Goal: Task Accomplishment & Management: Manage account settings

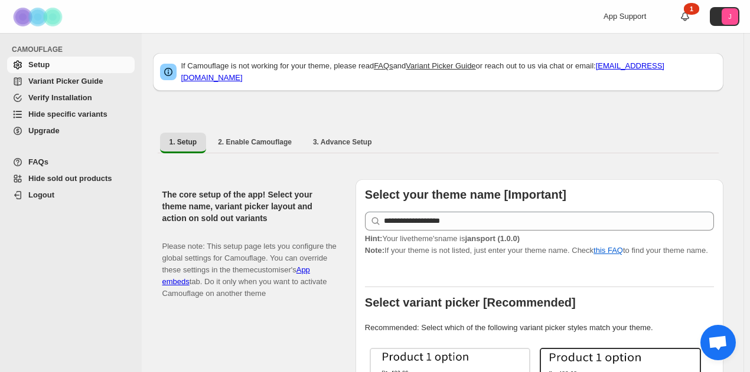
click at [77, 116] on span "Hide specific variants" at bounding box center [67, 114] width 79 height 9
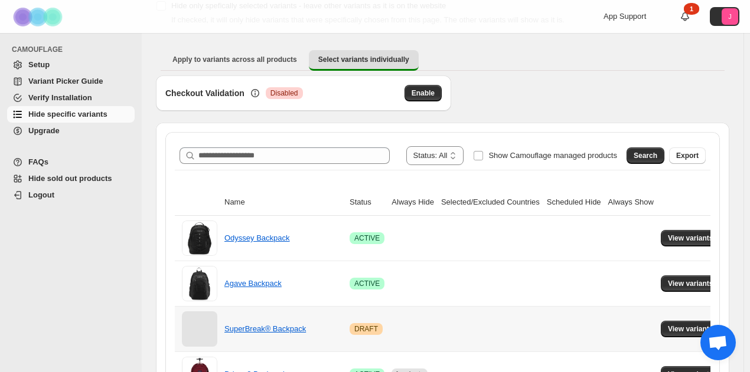
scroll to position [236, 0]
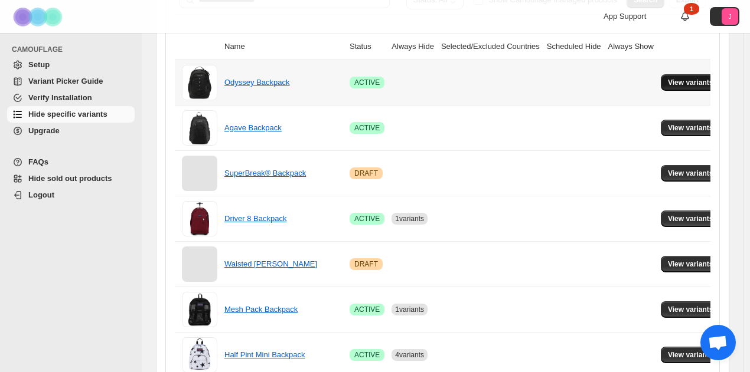
click at [660, 75] on button "View variants" at bounding box center [690, 82] width 60 height 17
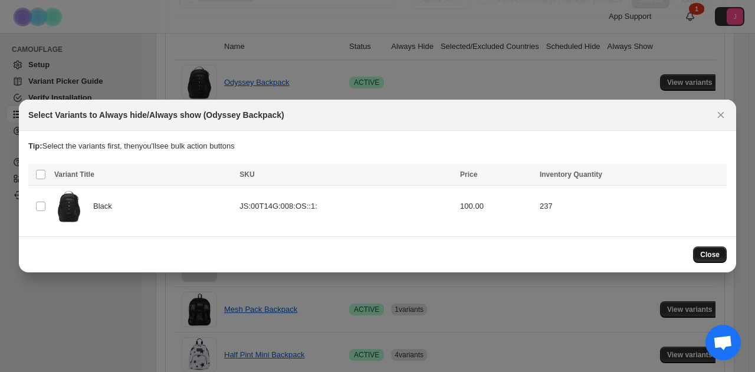
click at [712, 251] on span "Close" at bounding box center [710, 254] width 19 height 9
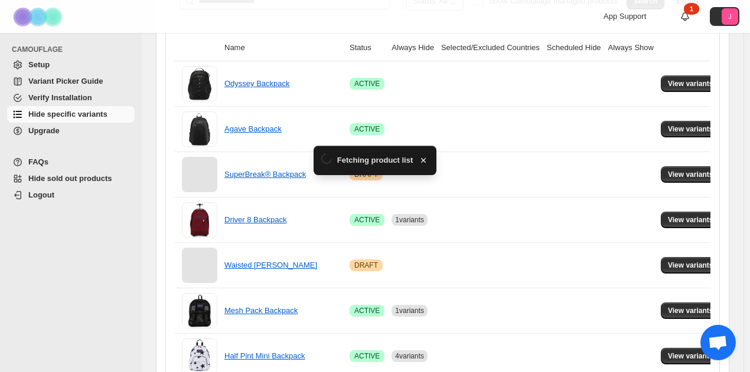
scroll to position [0, 0]
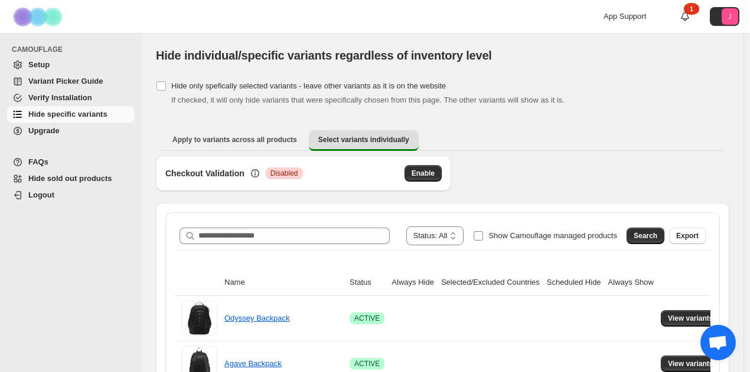
click at [541, 239] on span "Show Camouflage managed products" at bounding box center [552, 235] width 129 height 9
click at [659, 228] on button "Search" at bounding box center [645, 236] width 38 height 17
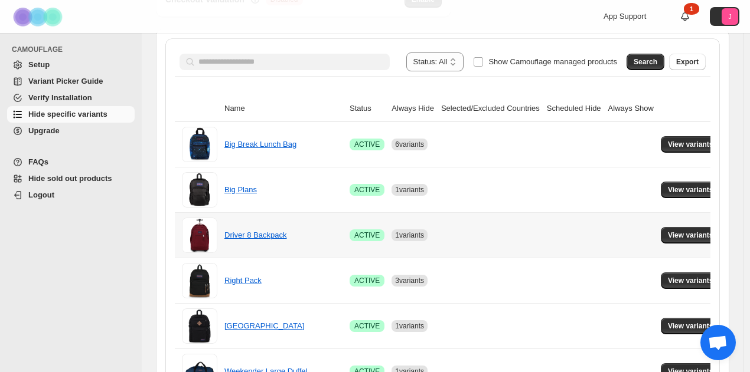
scroll to position [177, 0]
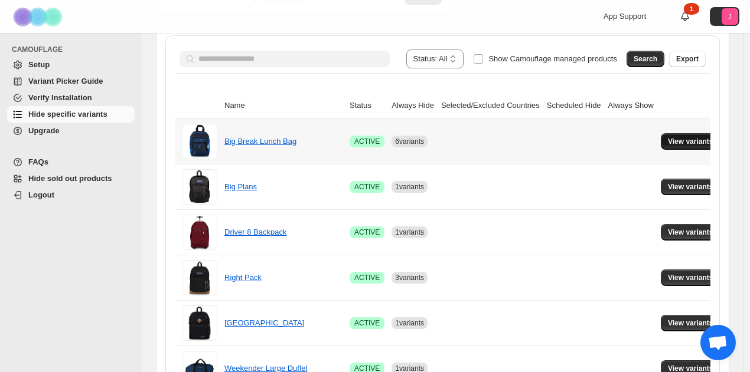
drag, startPoint x: 692, startPoint y: 123, endPoint x: 692, endPoint y: 133, distance: 10.1
click at [692, 126] on td "View variants" at bounding box center [692, 141] width 70 height 45
click at [692, 134] on button "View variants" at bounding box center [690, 141] width 60 height 17
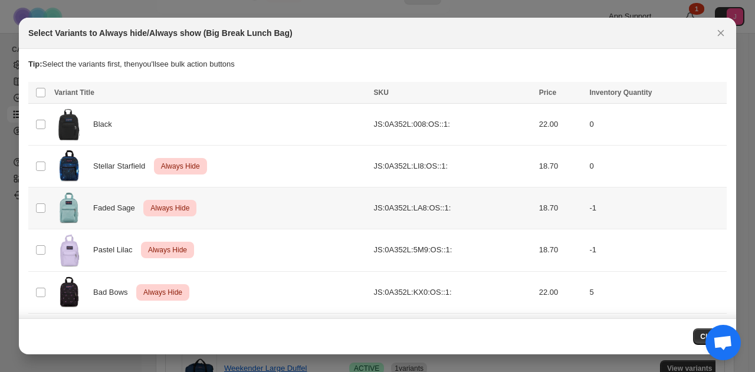
scroll to position [86, 0]
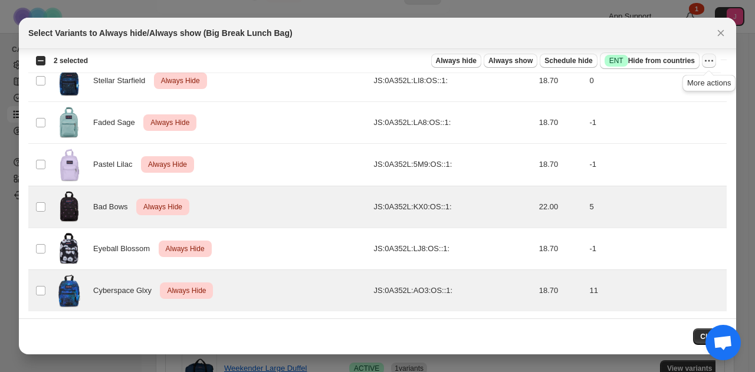
click at [712, 67] on button "More actions" at bounding box center [709, 61] width 14 height 14
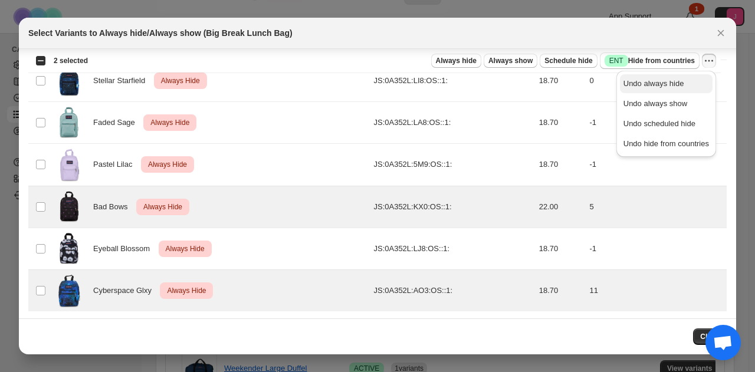
click at [687, 82] on span "Undo always hide" at bounding box center [667, 84] width 86 height 12
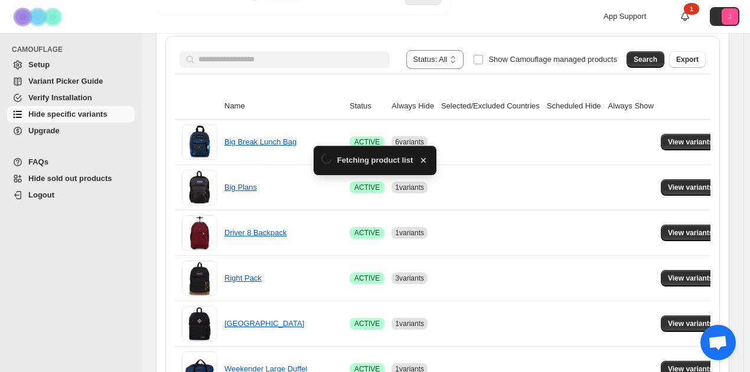
scroll to position [177, 0]
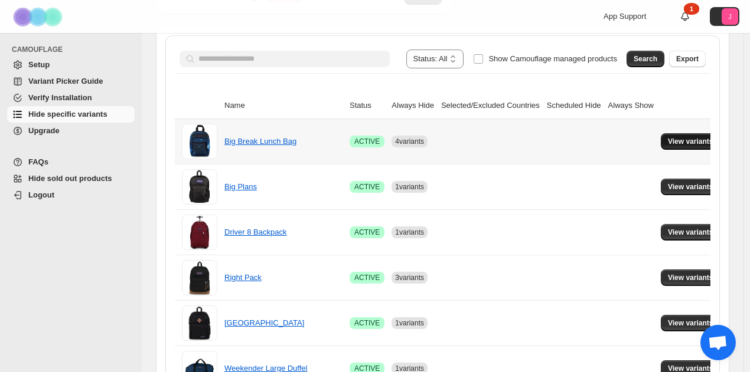
click at [675, 139] on span "View variants" at bounding box center [689, 141] width 45 height 9
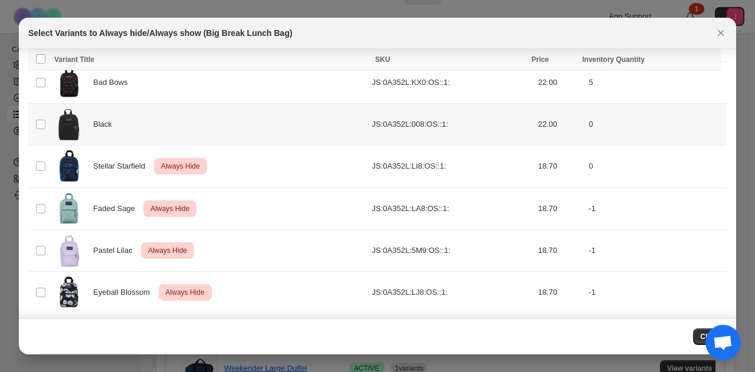
scroll to position [86, 0]
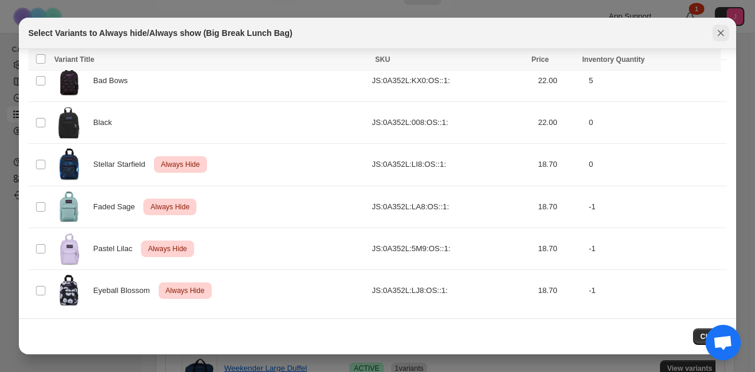
click at [718, 34] on icon "Close" at bounding box center [721, 33] width 12 height 12
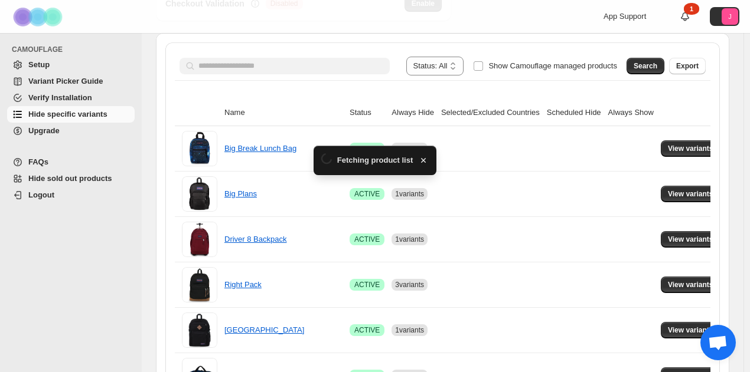
scroll to position [177, 0]
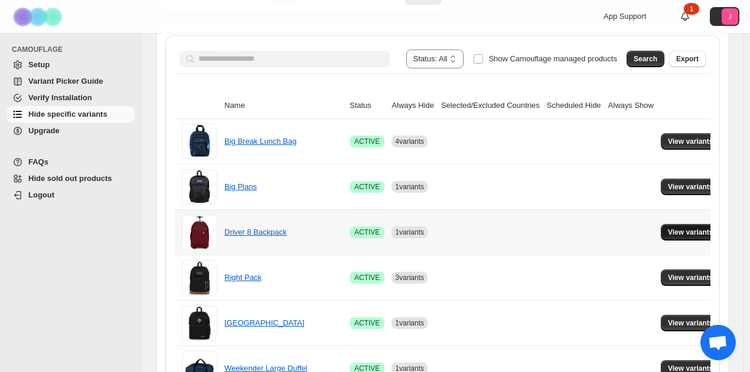
click at [678, 229] on span "View variants" at bounding box center [689, 232] width 45 height 9
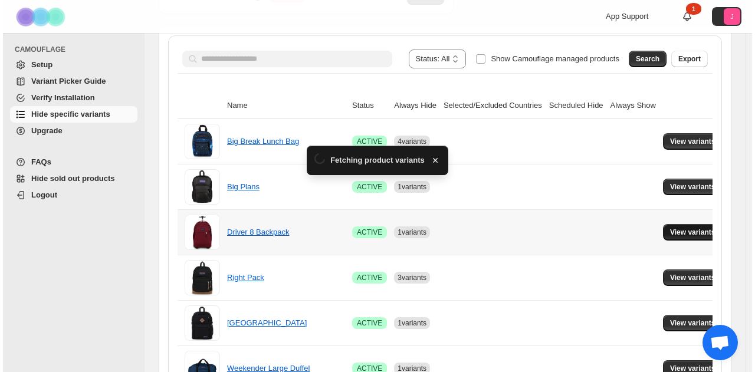
scroll to position [0, 0]
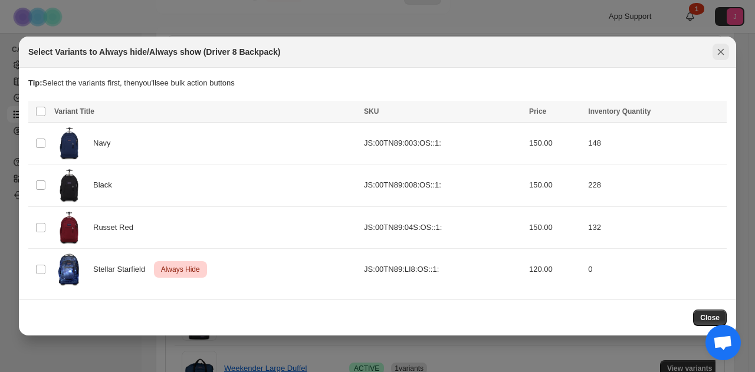
click at [725, 51] on icon "Close" at bounding box center [721, 52] width 12 height 12
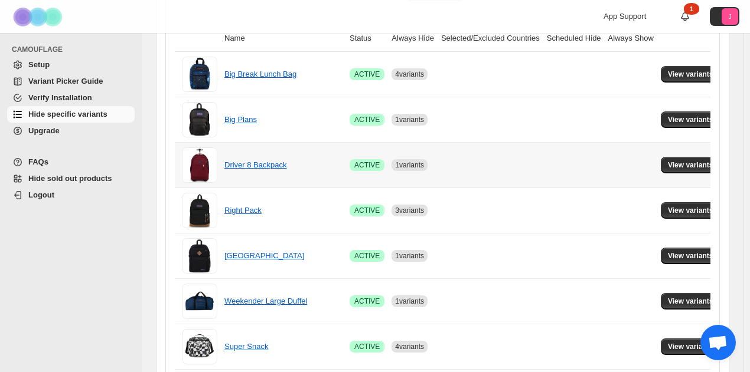
scroll to position [295, 0]
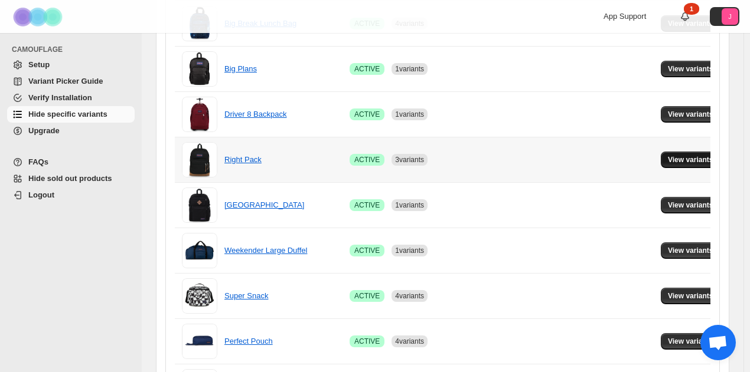
click at [686, 165] on button "View variants" at bounding box center [690, 160] width 60 height 17
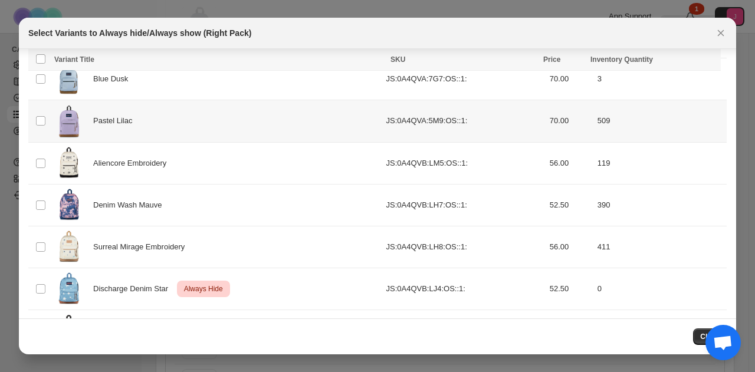
scroll to position [879, 0]
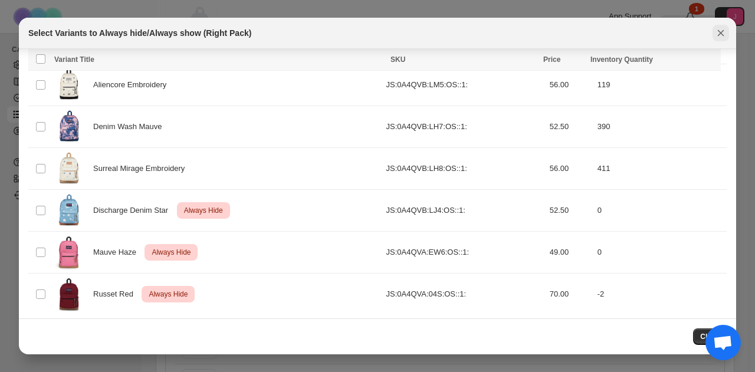
click at [721, 34] on icon "Close" at bounding box center [721, 33] width 6 height 6
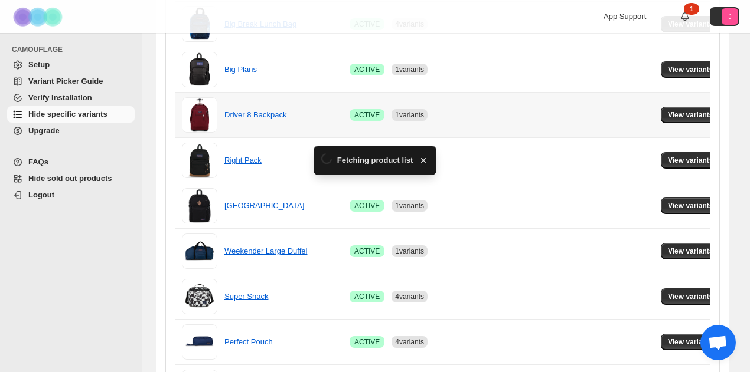
scroll to position [295, 0]
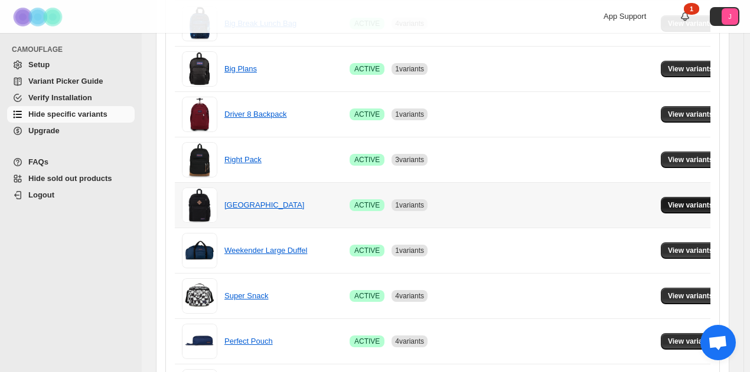
click at [682, 197] on button "View variants" at bounding box center [690, 205] width 60 height 17
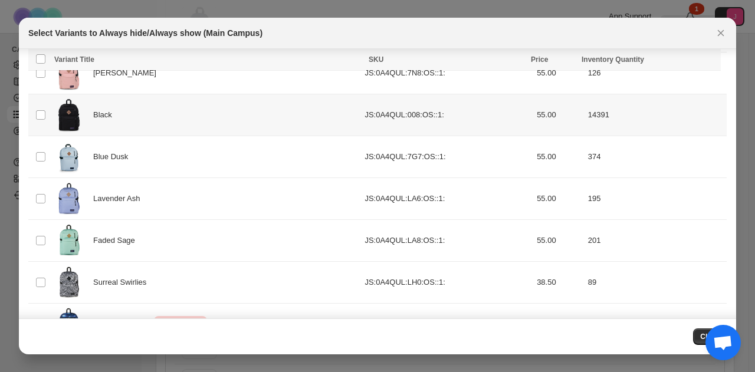
scroll to position [253, 0]
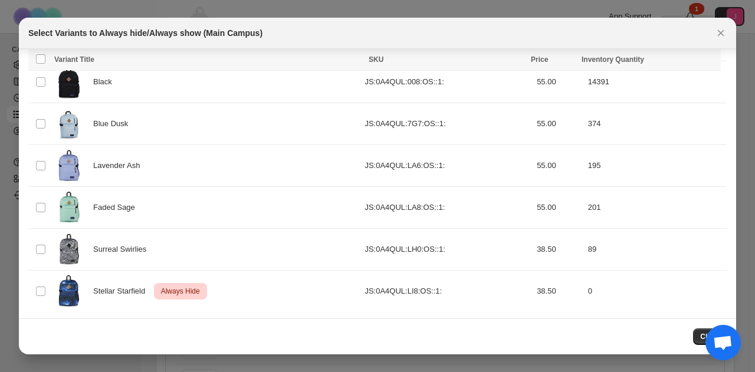
click at [722, 28] on icon "Close" at bounding box center [721, 33] width 12 height 12
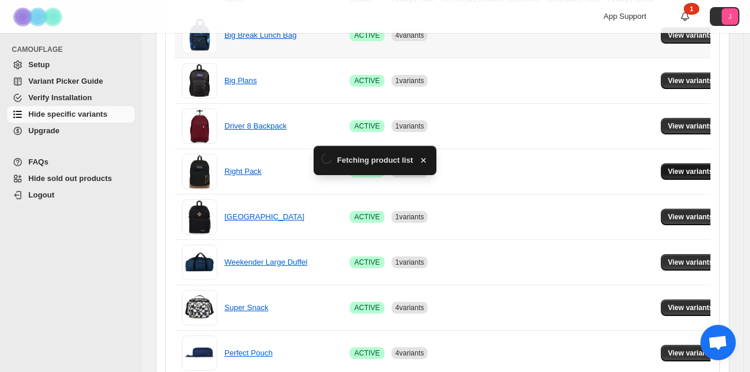
scroll to position [295, 0]
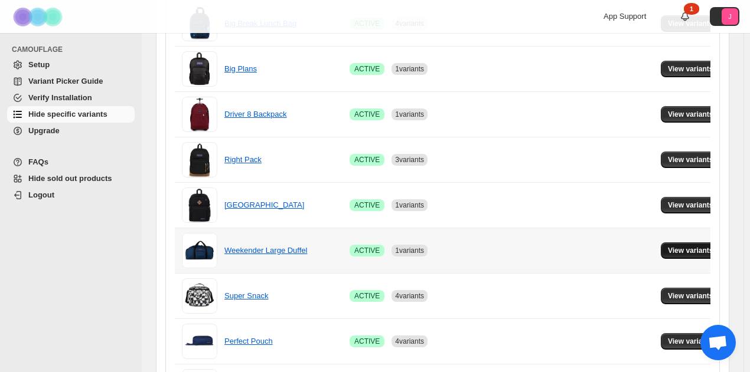
click at [678, 248] on span "View variants" at bounding box center [689, 250] width 45 height 9
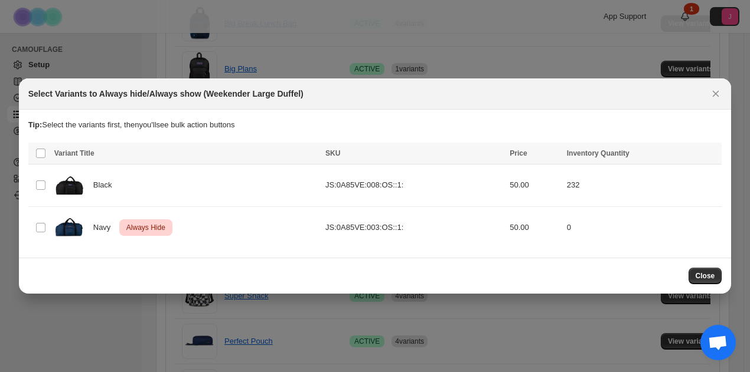
scroll to position [0, 0]
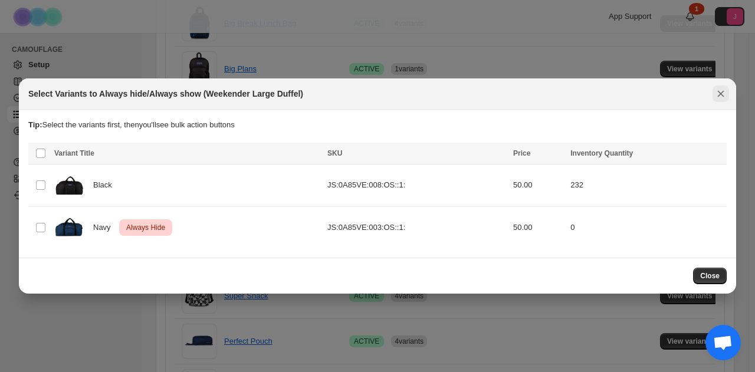
click at [722, 87] on button "Close" at bounding box center [721, 94] width 17 height 17
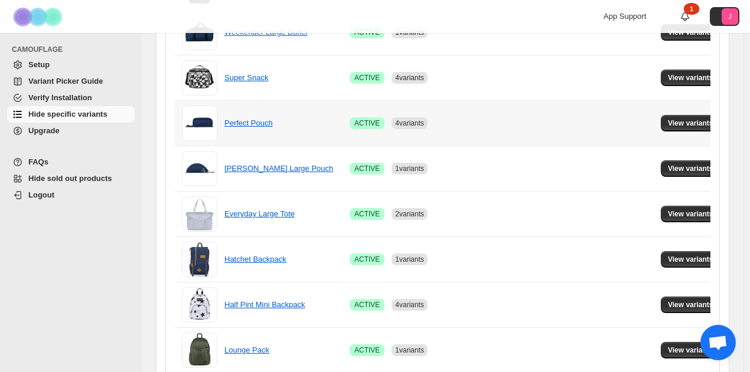
scroll to position [531, 0]
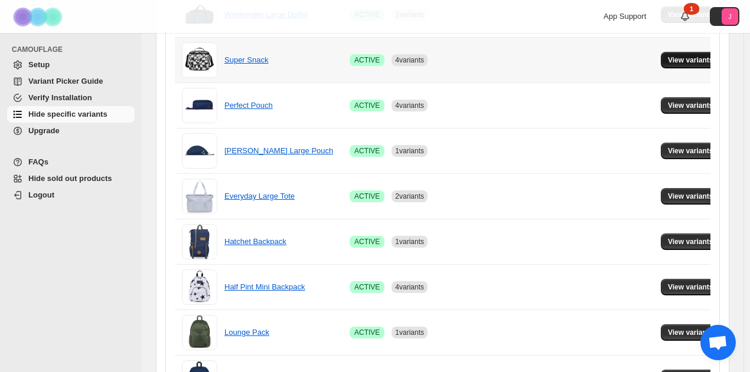
click at [693, 59] on span "View variants" at bounding box center [689, 59] width 45 height 9
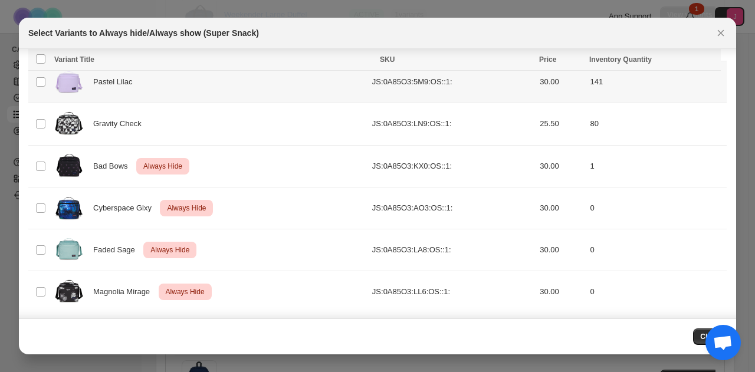
scroll to position [127, 0]
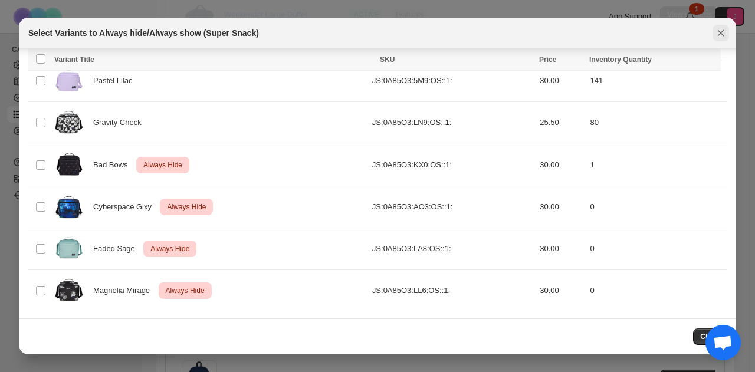
click at [722, 30] on icon "Close" at bounding box center [721, 33] width 12 height 12
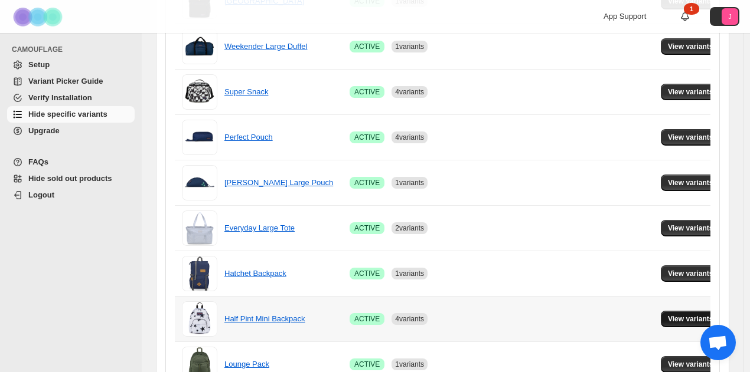
scroll to position [472, 0]
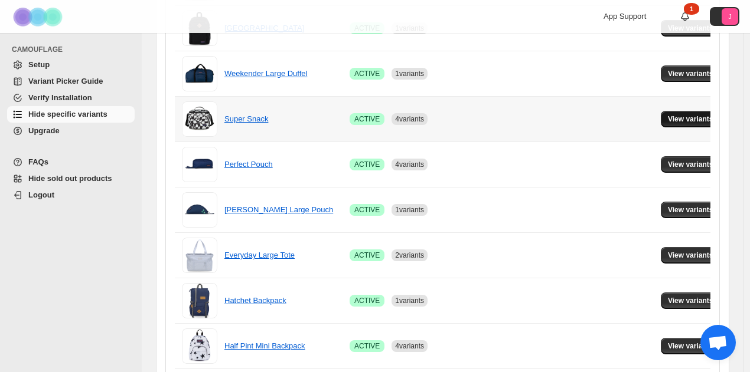
click at [672, 124] on button "View variants" at bounding box center [690, 119] width 60 height 17
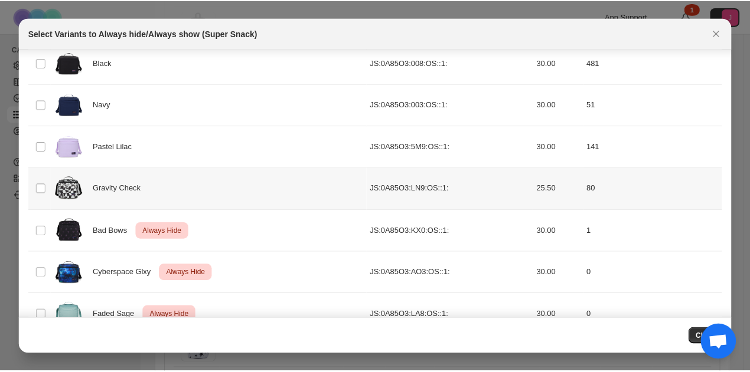
scroll to position [80, 0]
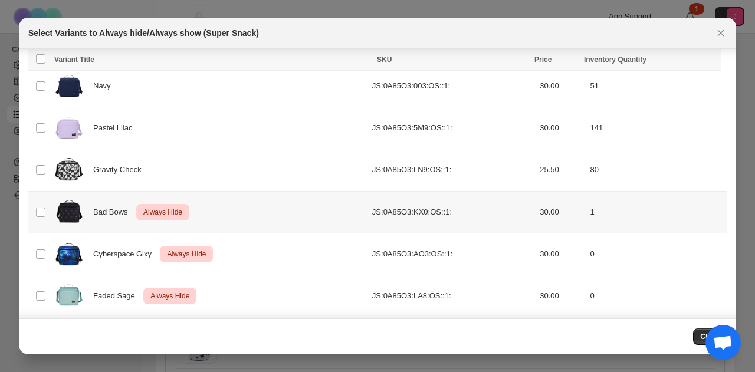
click at [34, 207] on td "Select product variant" at bounding box center [39, 212] width 22 height 42
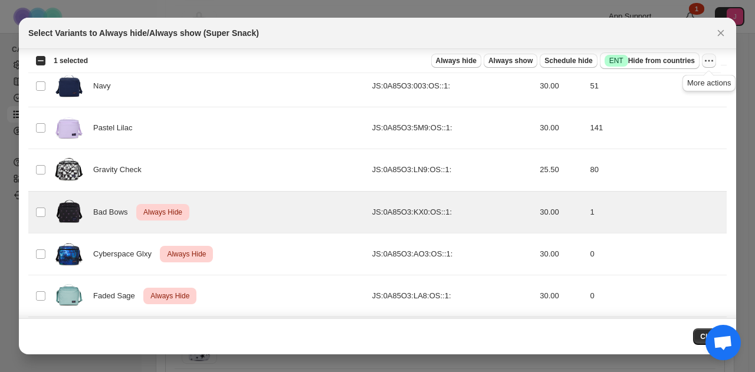
click at [712, 64] on icon "More actions" at bounding box center [709, 61] width 12 height 12
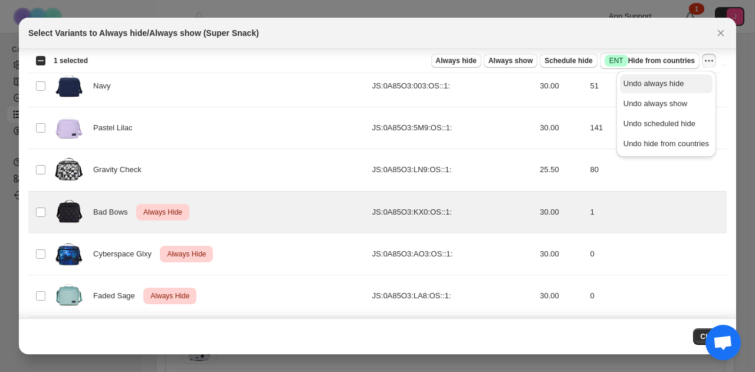
click at [672, 88] on span "Undo always hide" at bounding box center [654, 83] width 61 height 9
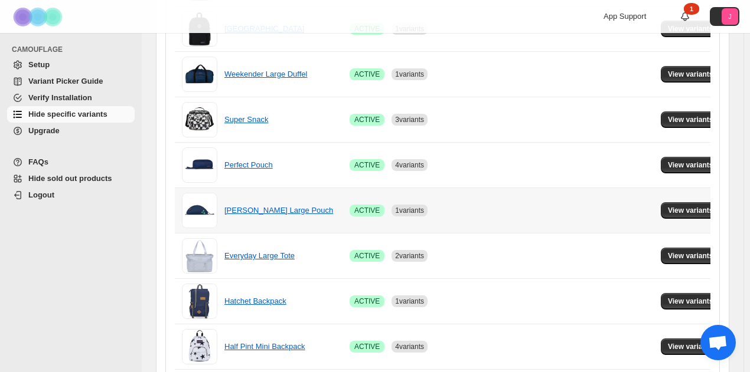
scroll to position [472, 0]
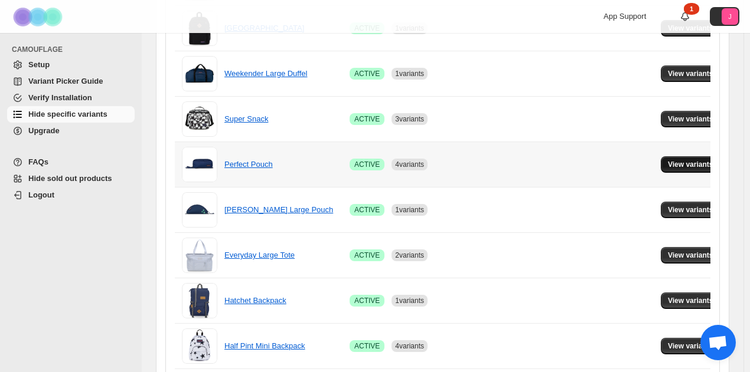
click at [683, 160] on span "View variants" at bounding box center [689, 164] width 45 height 9
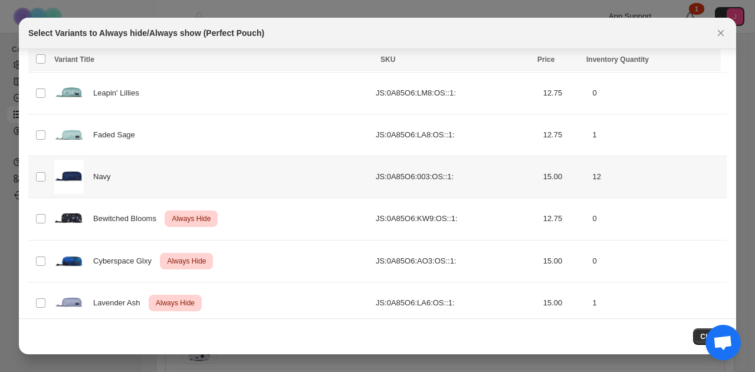
scroll to position [420, 0]
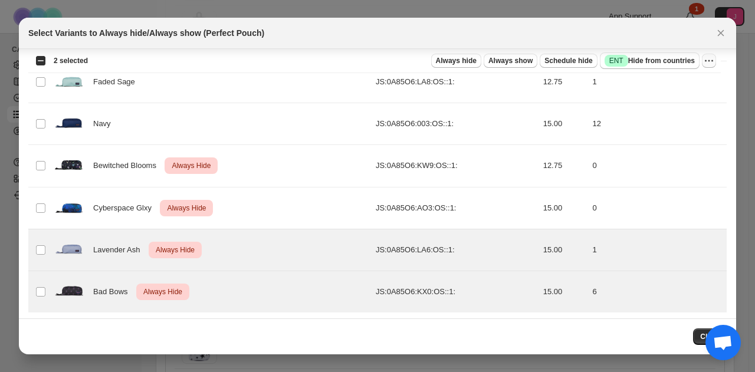
click at [709, 55] on icon "More actions" at bounding box center [709, 61] width 12 height 12
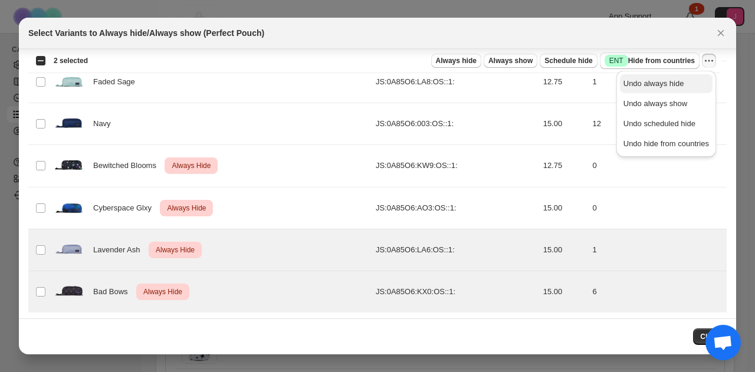
click at [687, 91] on button "Undo always hide" at bounding box center [666, 83] width 93 height 19
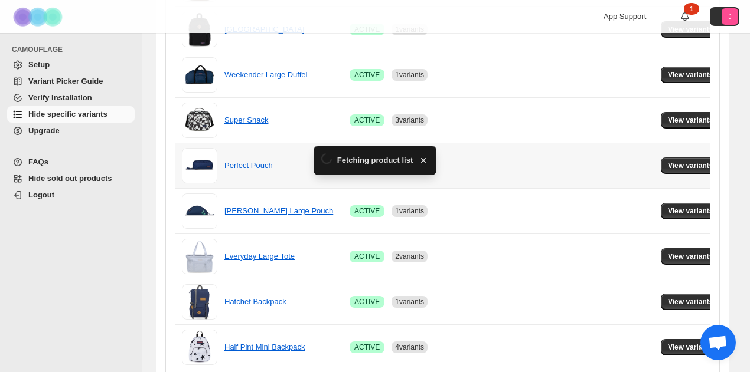
scroll to position [472, 0]
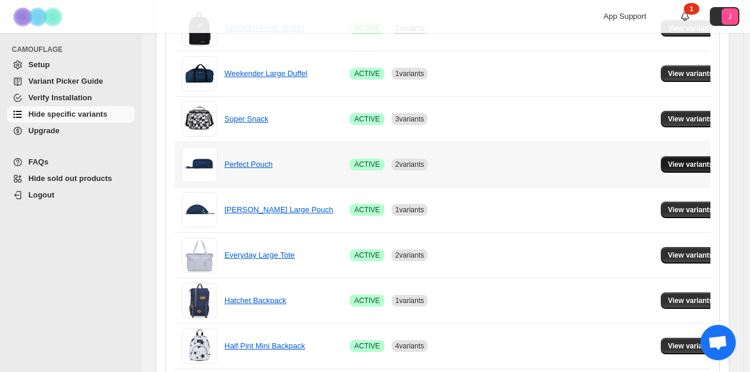
click at [672, 165] on span "View variants" at bounding box center [689, 164] width 45 height 9
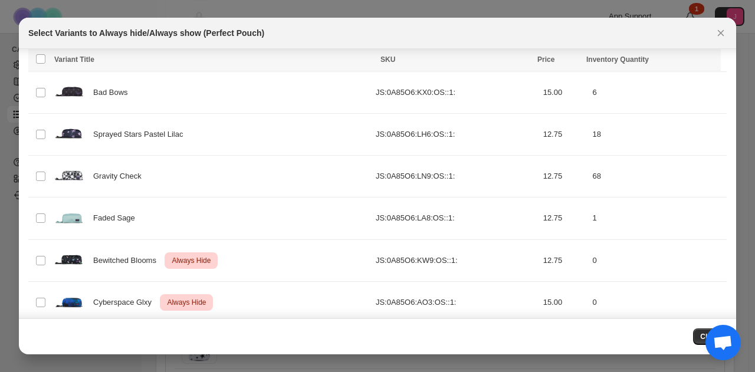
scroll to position [420, 0]
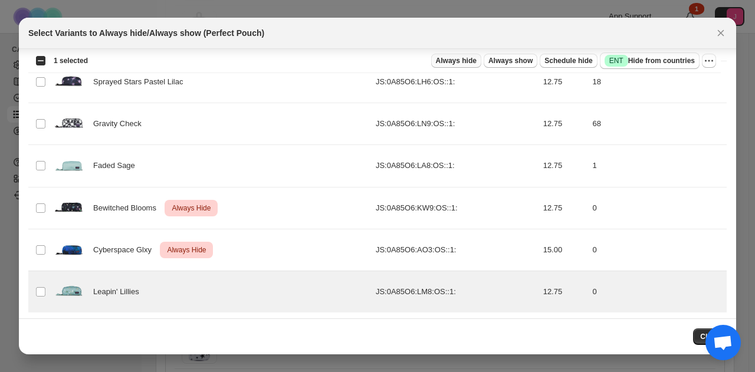
click at [459, 59] on span "Always hide" at bounding box center [456, 60] width 41 height 9
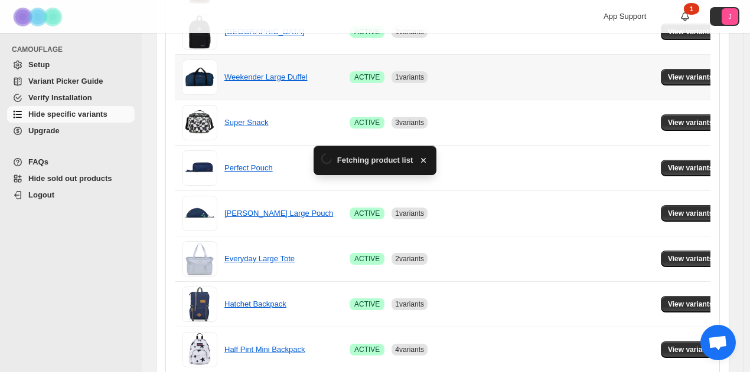
scroll to position [472, 0]
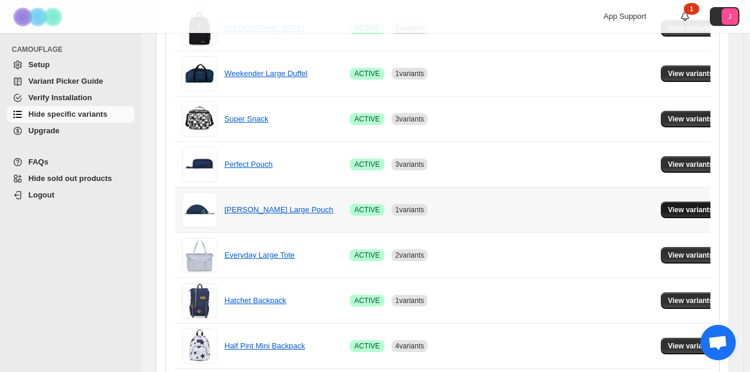
click at [672, 211] on span "View variants" at bounding box center [689, 209] width 45 height 9
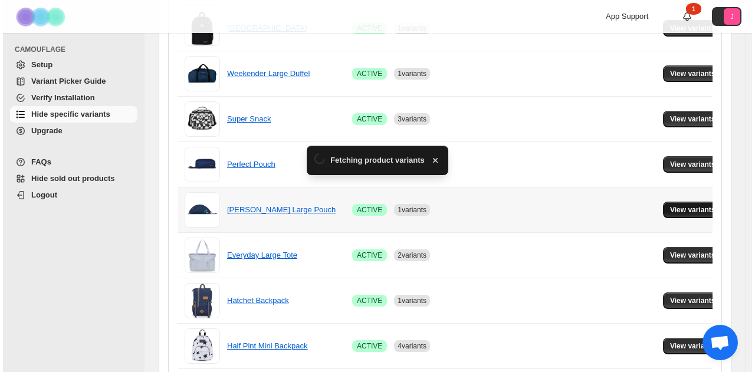
scroll to position [0, 0]
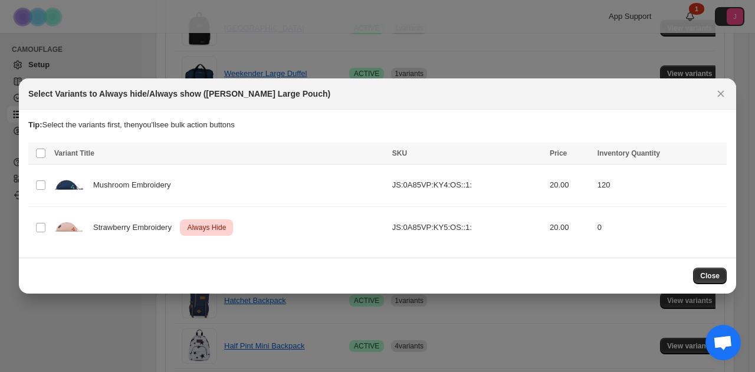
drag, startPoint x: 725, startPoint y: 100, endPoint x: 719, endPoint y: 102, distance: 6.2
click at [723, 101] on button "Close" at bounding box center [721, 94] width 17 height 17
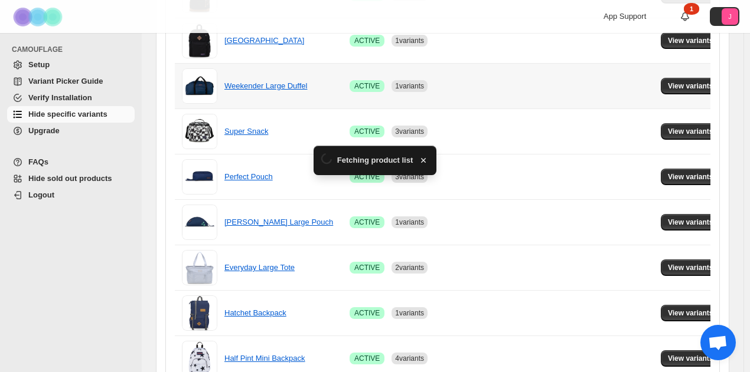
scroll to position [472, 0]
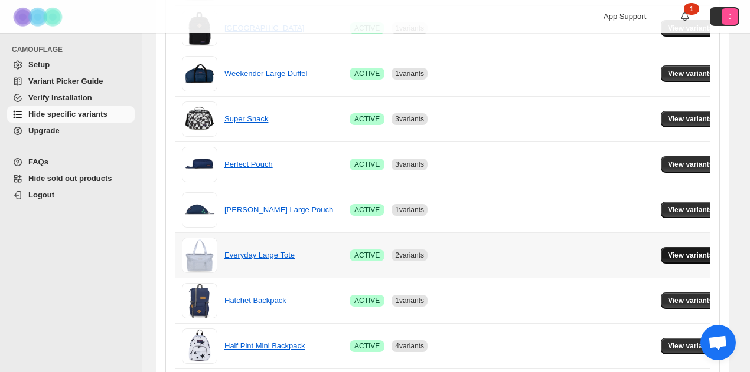
click at [673, 251] on span "View variants" at bounding box center [689, 255] width 45 height 9
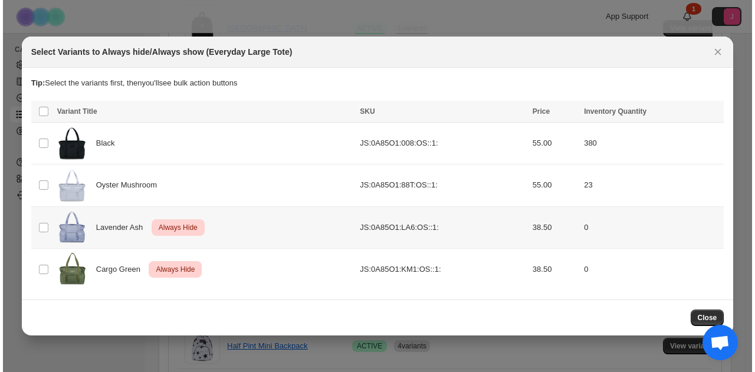
scroll to position [0, 0]
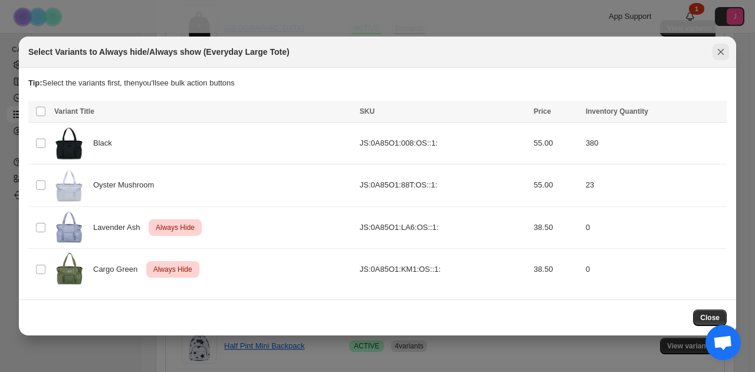
click at [720, 55] on icon "Close" at bounding box center [721, 52] width 12 height 12
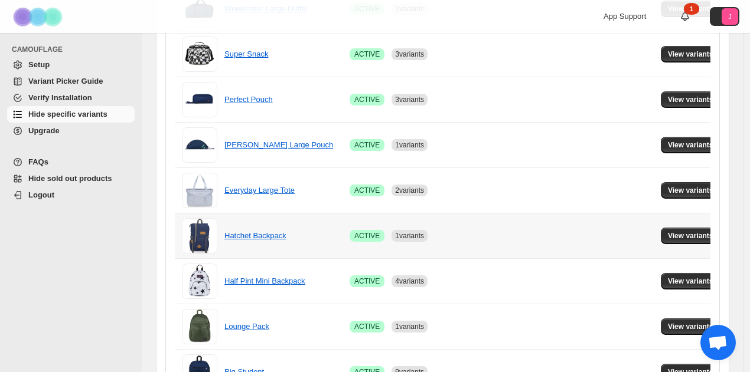
scroll to position [590, 0]
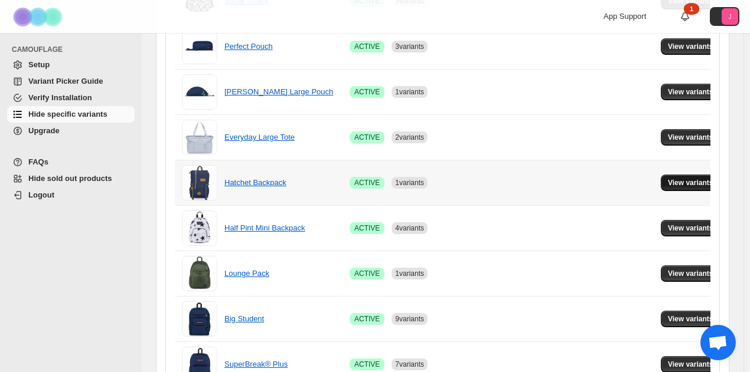
click at [667, 178] on span "View variants" at bounding box center [689, 182] width 45 height 9
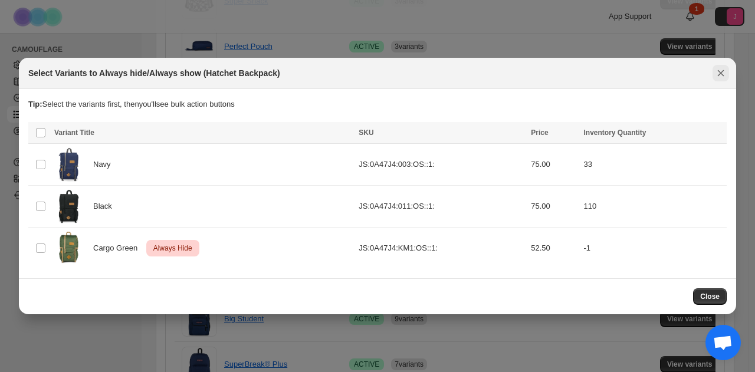
click at [722, 70] on icon "Close" at bounding box center [721, 73] width 12 height 12
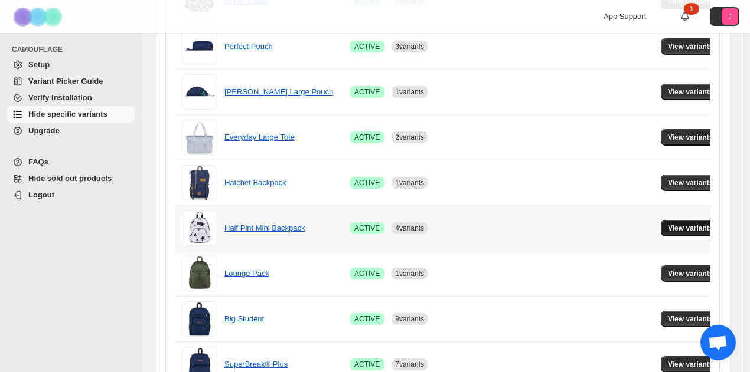
click at [660, 220] on button "View variants" at bounding box center [690, 228] width 60 height 17
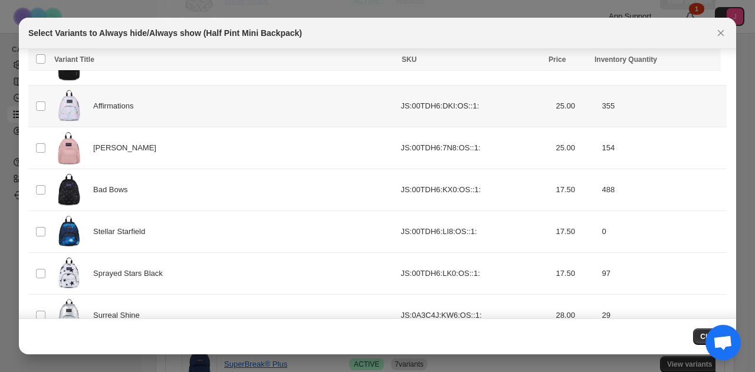
scroll to position [295, 0]
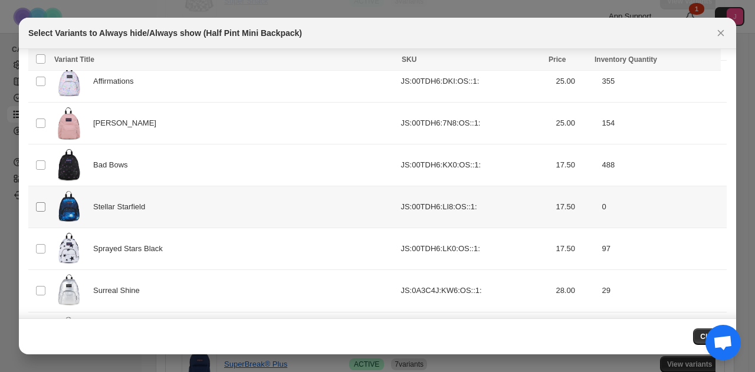
click at [45, 203] on span ":r90:" at bounding box center [40, 207] width 11 height 11
click at [34, 207] on td "Select product variant" at bounding box center [39, 207] width 22 height 42
click at [457, 58] on span "Always hide" at bounding box center [456, 60] width 41 height 9
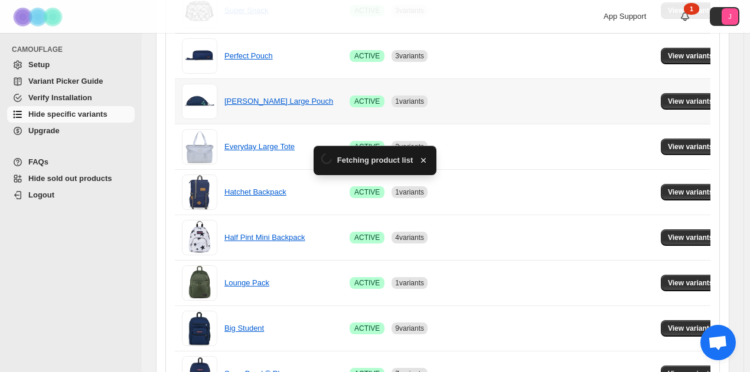
scroll to position [590, 0]
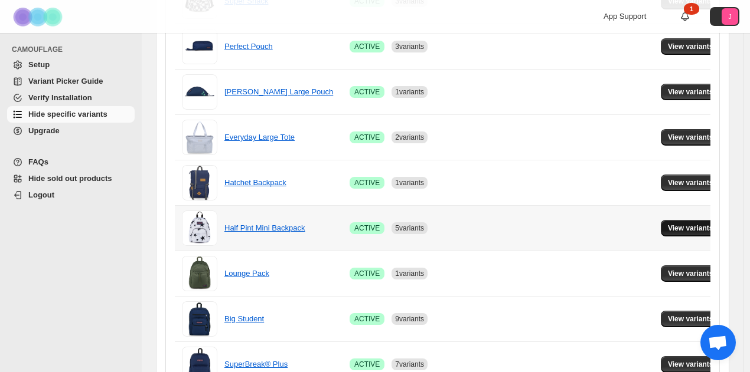
click at [674, 227] on span "View variants" at bounding box center [689, 228] width 45 height 9
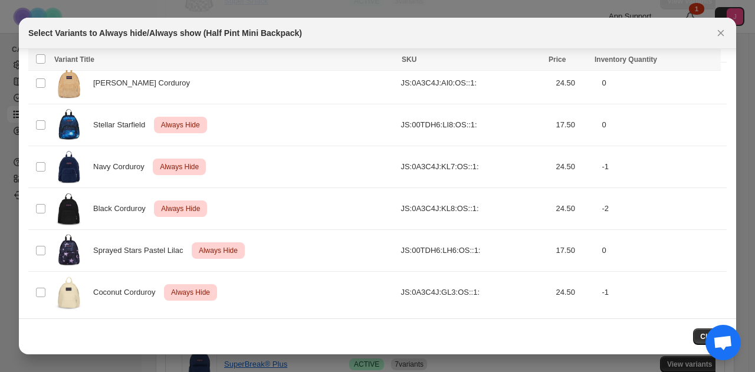
scroll to position [486, 0]
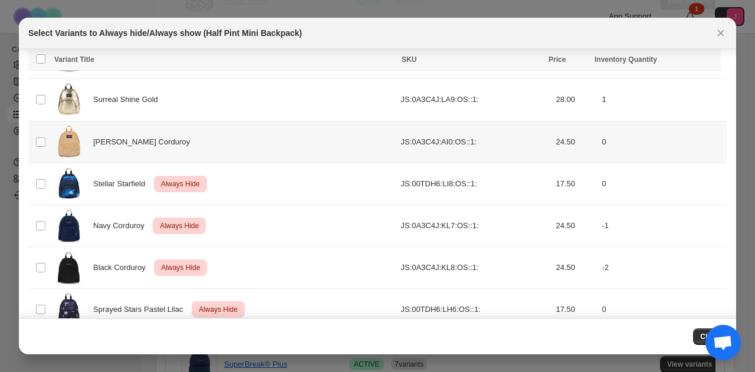
click at [34, 138] on td "Select product variant" at bounding box center [39, 142] width 22 height 42
click at [459, 57] on span "Always hide" at bounding box center [456, 60] width 41 height 9
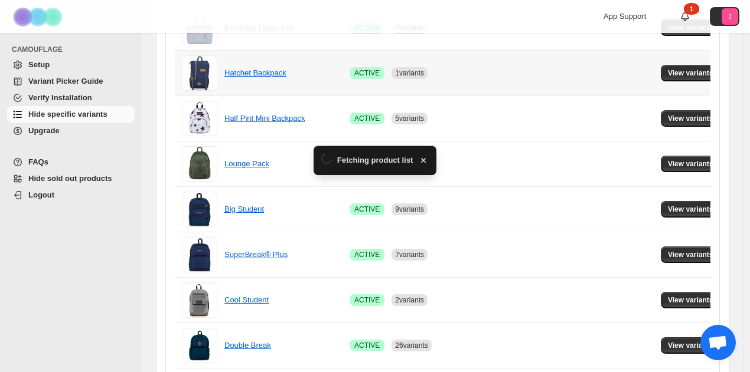
scroll to position [767, 0]
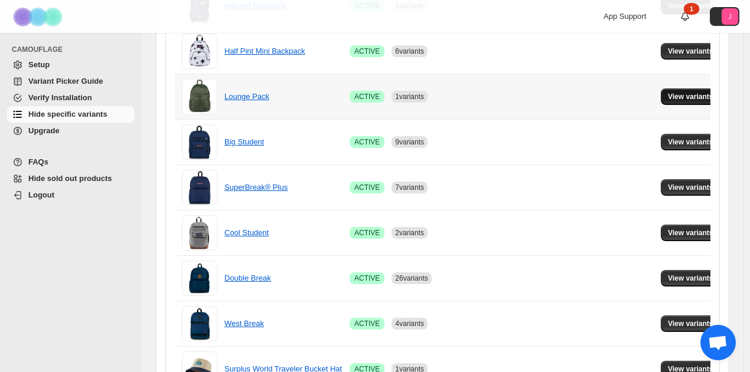
click at [660, 99] on button "View variants" at bounding box center [690, 97] width 60 height 17
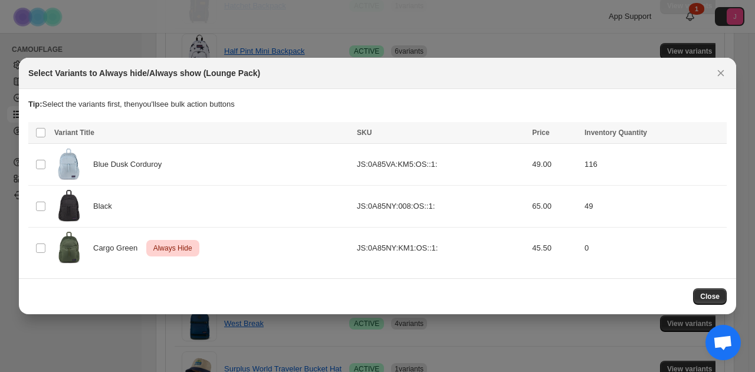
drag, startPoint x: 718, startPoint y: 67, endPoint x: 729, endPoint y: 76, distance: 14.8
click at [729, 76] on div "Select Variants to Always hide/Always show (Lounge Pack)" at bounding box center [378, 73] width 718 height 31
click at [721, 71] on icon "Close" at bounding box center [721, 73] width 12 height 12
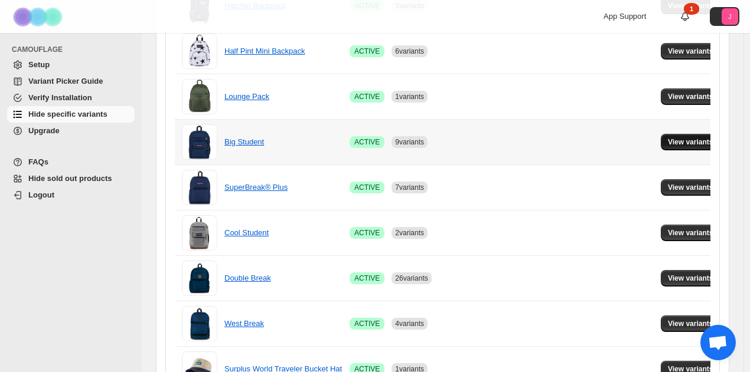
click at [681, 143] on span "View variants" at bounding box center [689, 142] width 45 height 9
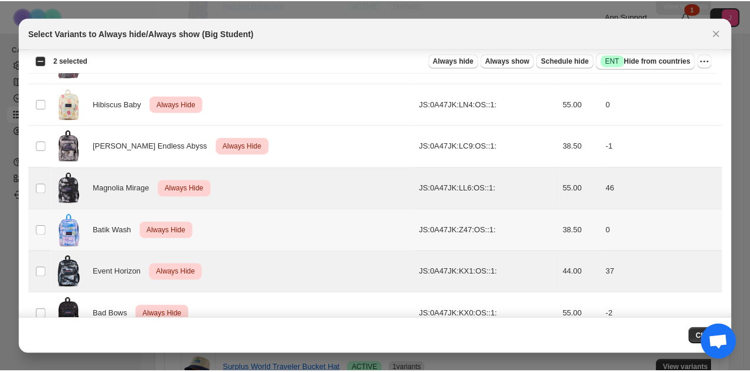
scroll to position [1113, 0]
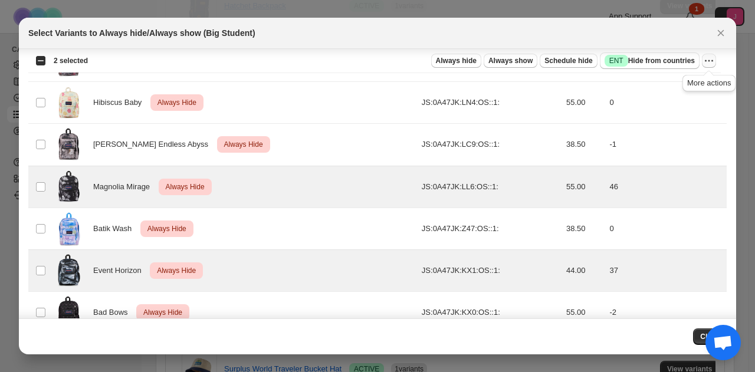
click at [705, 61] on icon "More actions" at bounding box center [709, 61] width 12 height 12
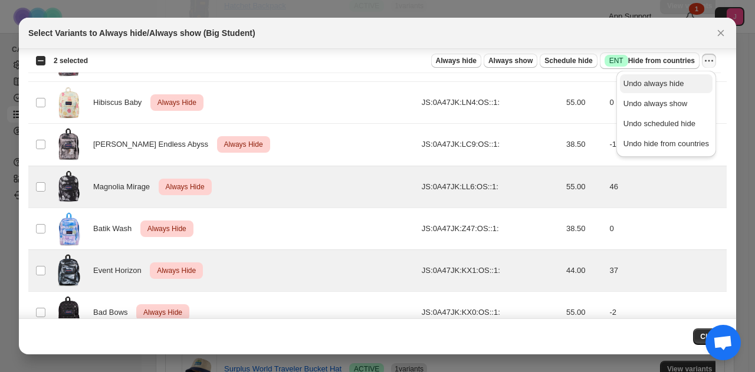
click at [654, 81] on span "Undo always hide" at bounding box center [654, 83] width 61 height 9
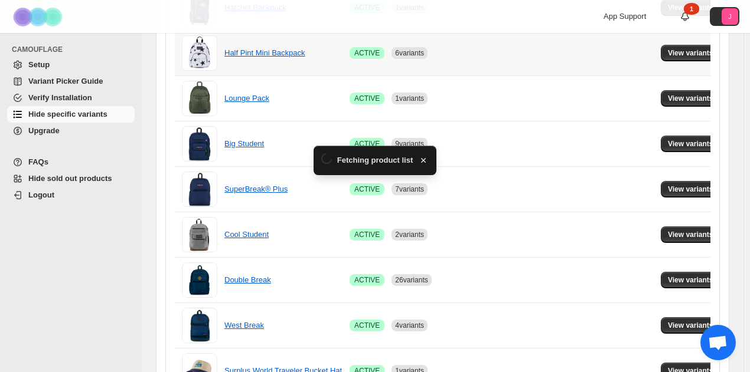
scroll to position [767, 0]
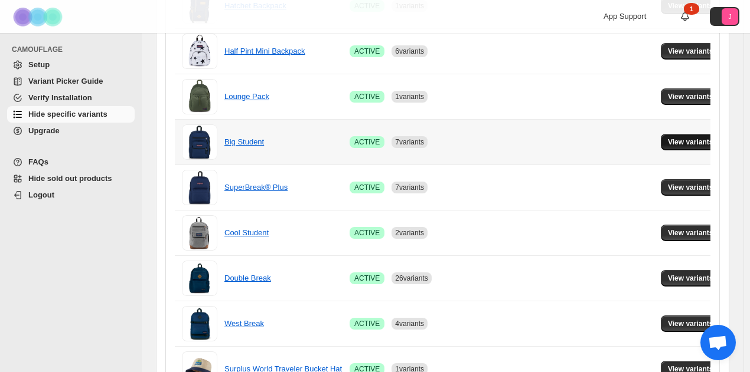
click at [695, 140] on span "View variants" at bounding box center [689, 142] width 45 height 9
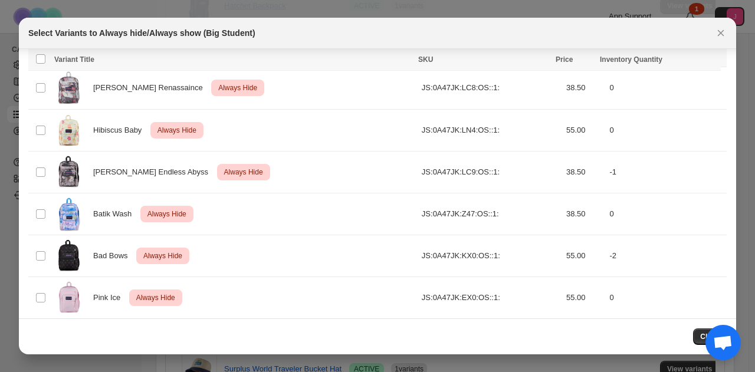
scroll to position [1172, 0]
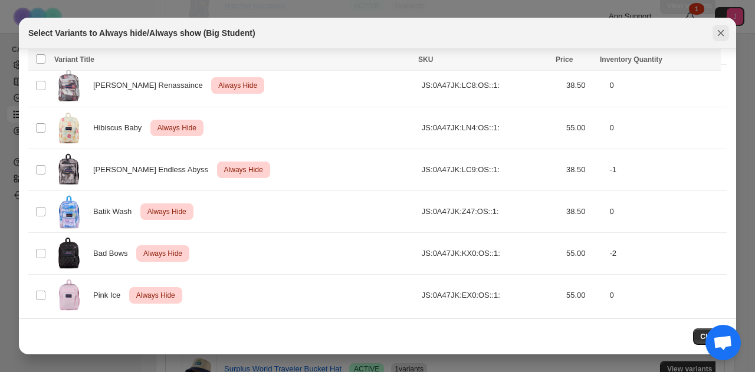
click at [720, 34] on icon "Close" at bounding box center [721, 33] width 6 height 6
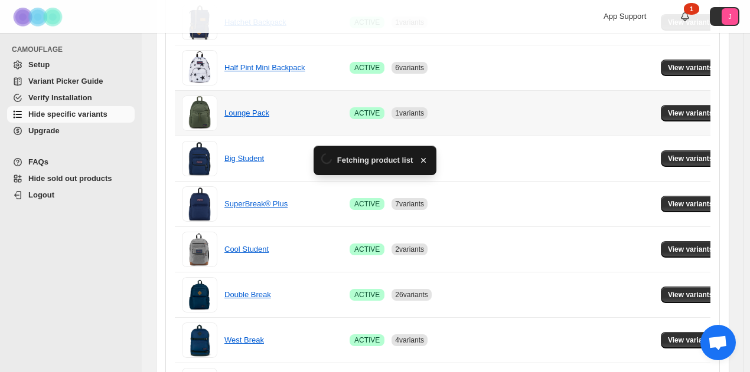
scroll to position [767, 0]
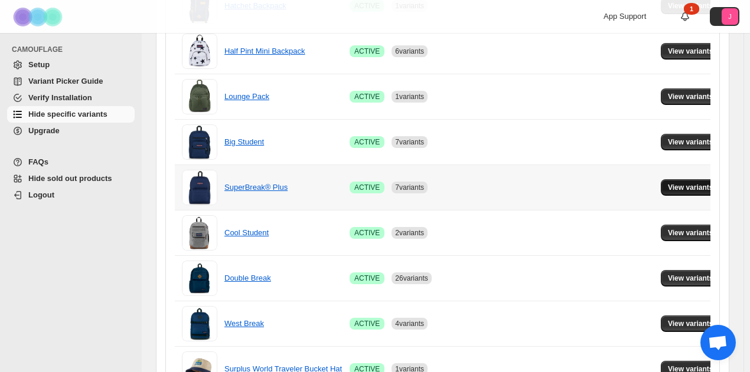
click at [663, 175] on td "View variants" at bounding box center [692, 187] width 70 height 45
click at [670, 184] on span "View variants" at bounding box center [689, 187] width 45 height 9
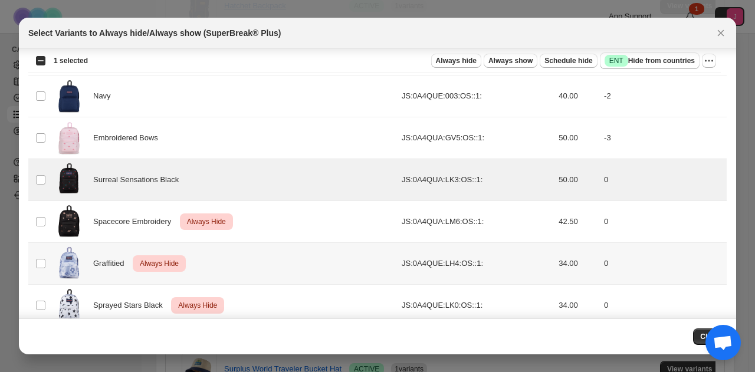
scroll to position [1187, 0]
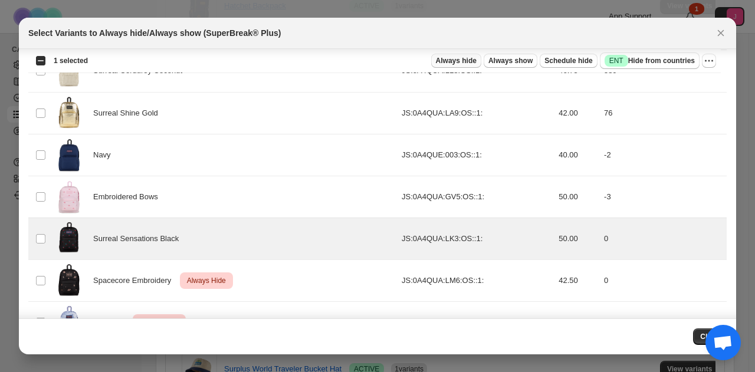
click at [476, 63] on span "Always hide" at bounding box center [456, 60] width 41 height 9
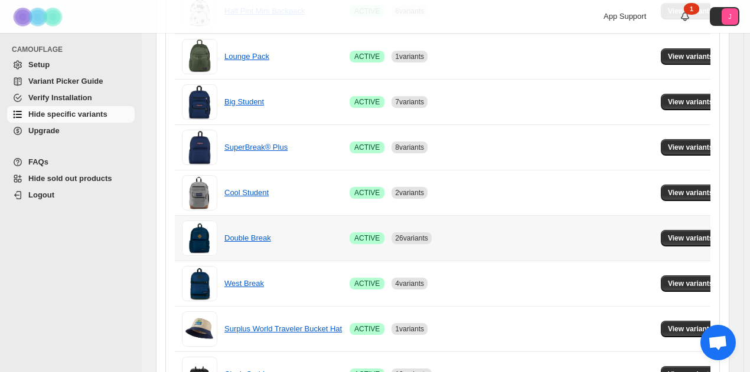
scroll to position [826, 0]
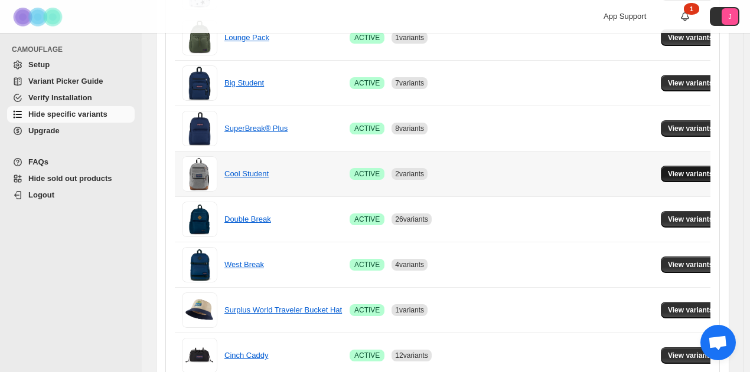
click at [676, 174] on span "View variants" at bounding box center [689, 173] width 45 height 9
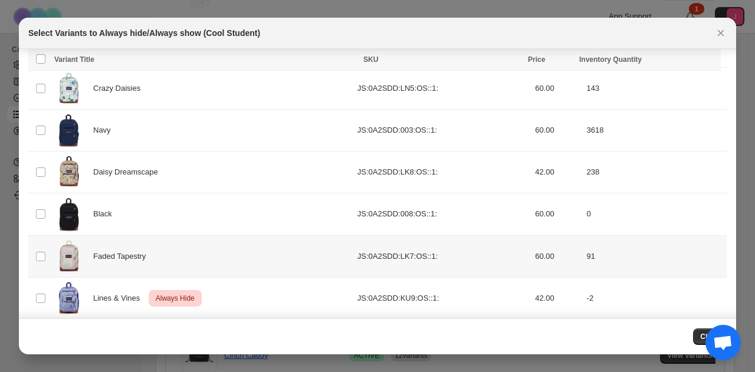
scroll to position [361, 0]
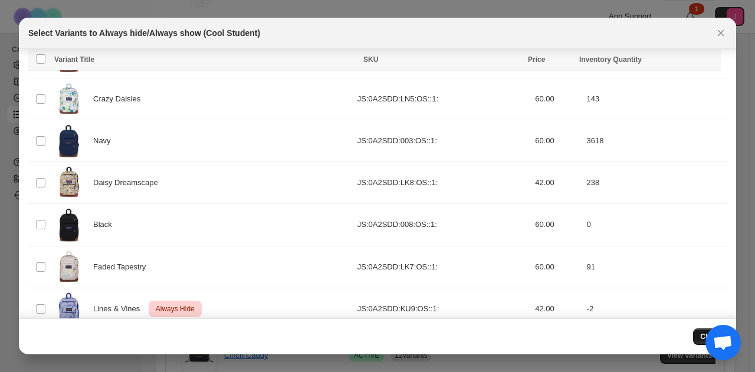
click at [701, 331] on button "Close" at bounding box center [710, 337] width 34 height 17
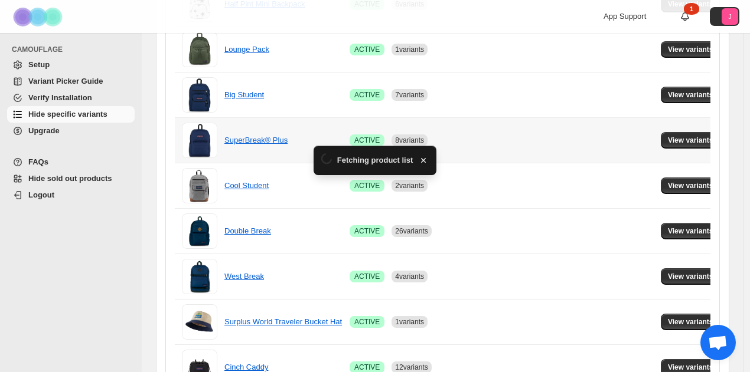
scroll to position [826, 0]
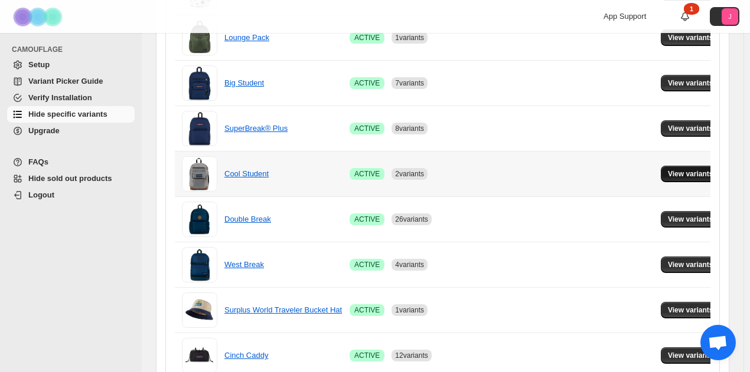
click at [672, 173] on span "View variants" at bounding box center [689, 173] width 45 height 9
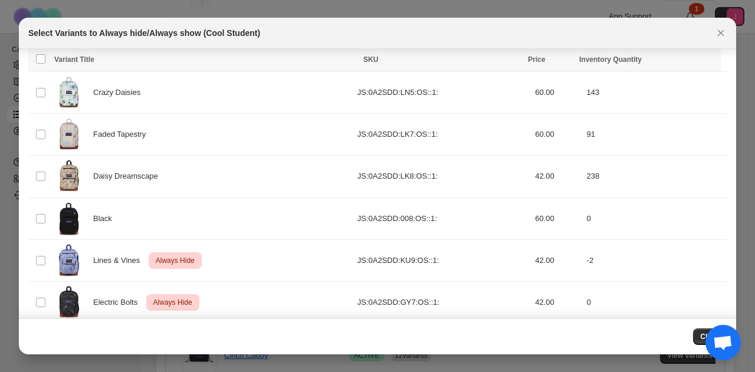
scroll to position [420, 0]
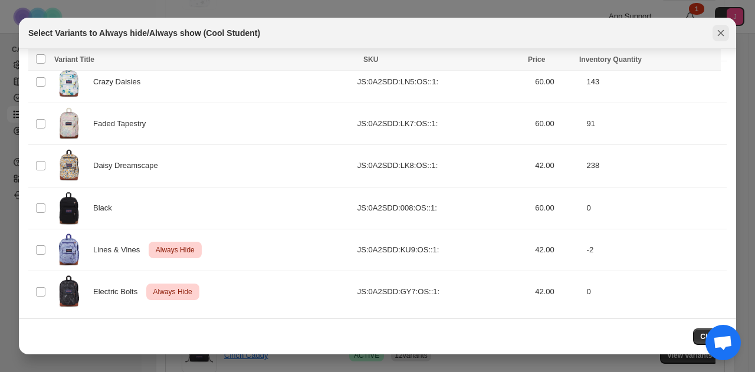
click at [722, 35] on icon "Close" at bounding box center [721, 33] width 6 height 6
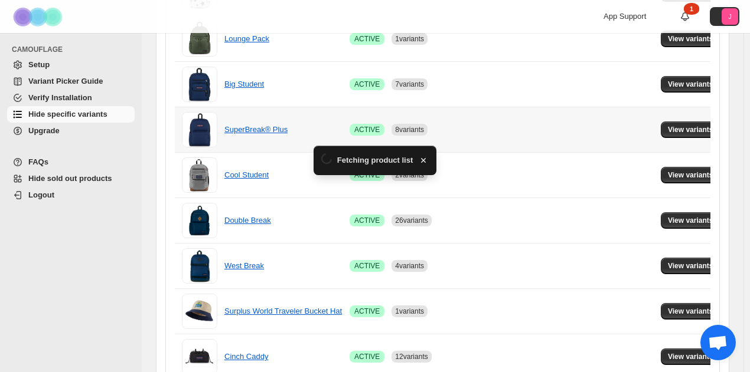
scroll to position [826, 0]
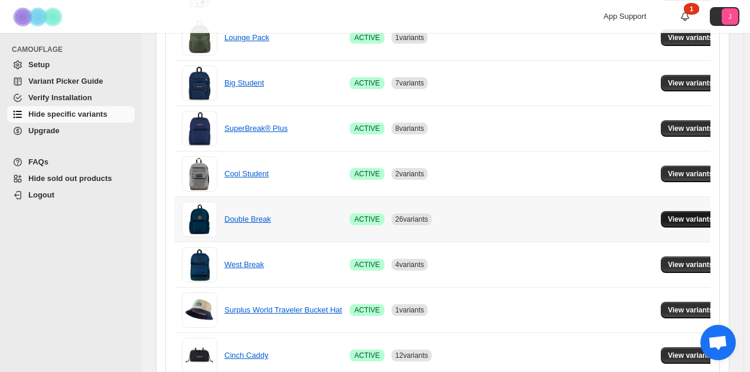
click at [660, 217] on button "View variants" at bounding box center [690, 219] width 60 height 17
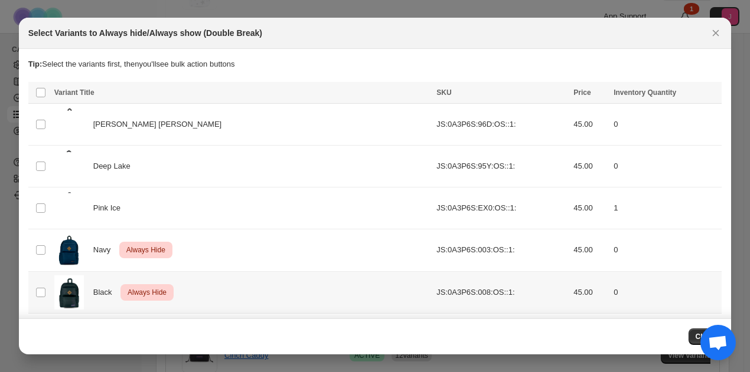
scroll to position [0, 0]
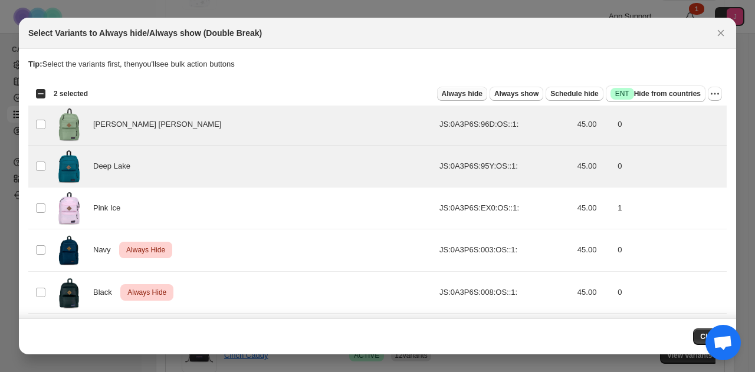
click at [471, 89] on button "Always hide" at bounding box center [462, 94] width 50 height 14
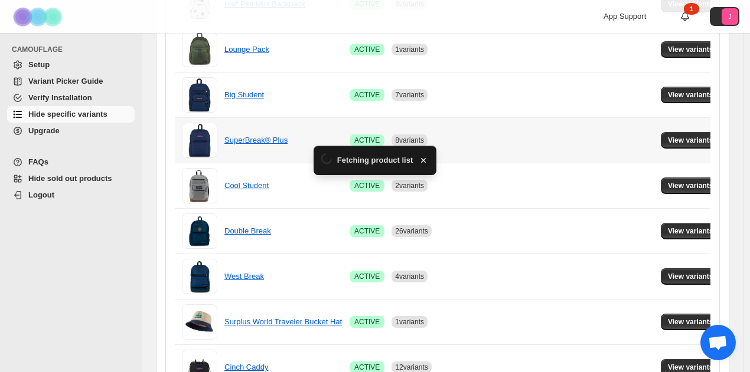
scroll to position [826, 0]
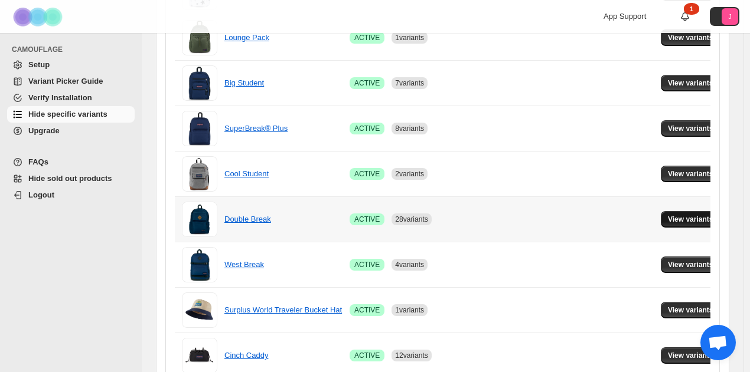
click at [670, 218] on span "View variants" at bounding box center [689, 219] width 45 height 9
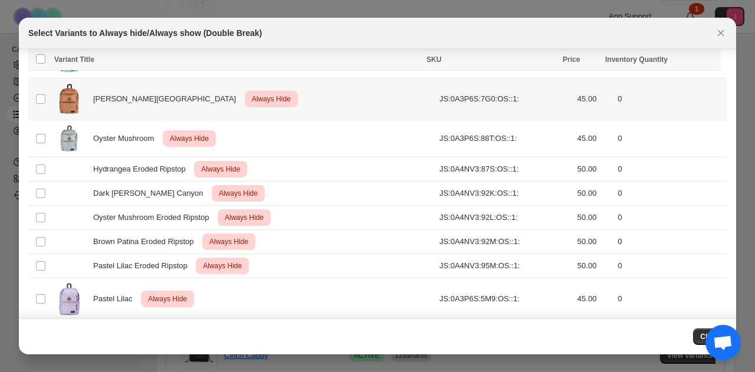
scroll to position [804, 0]
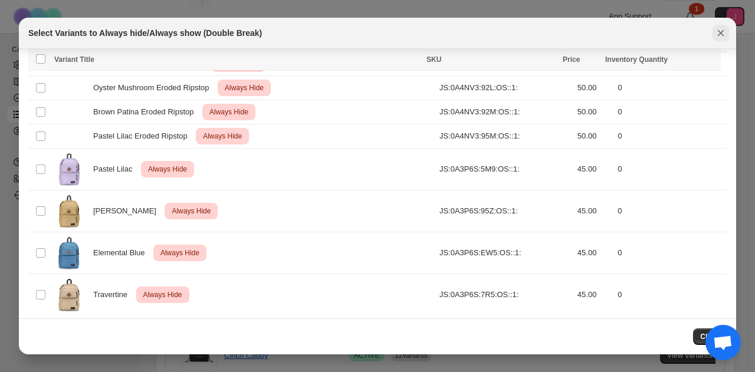
click at [714, 33] on button "Close" at bounding box center [721, 33] width 17 height 17
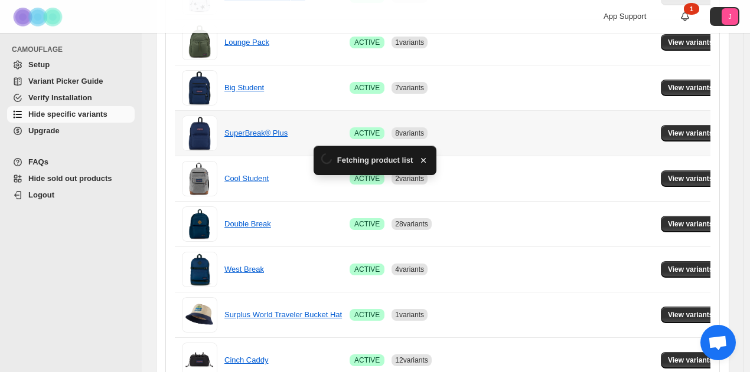
scroll to position [826, 0]
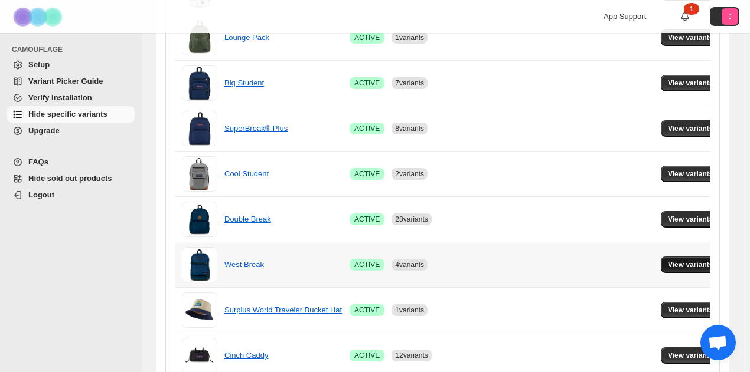
click at [672, 260] on span "View variants" at bounding box center [689, 264] width 45 height 9
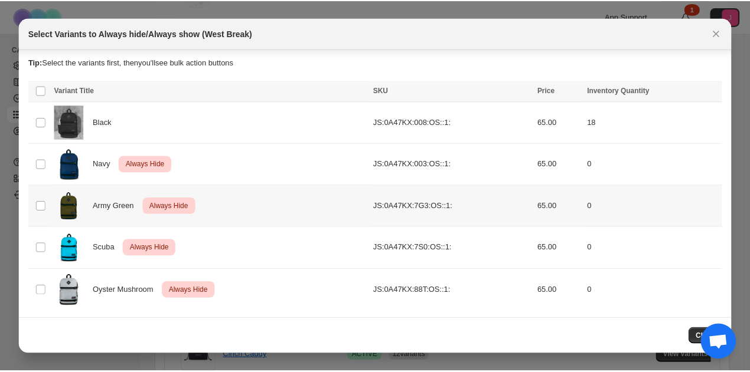
scroll to position [2, 0]
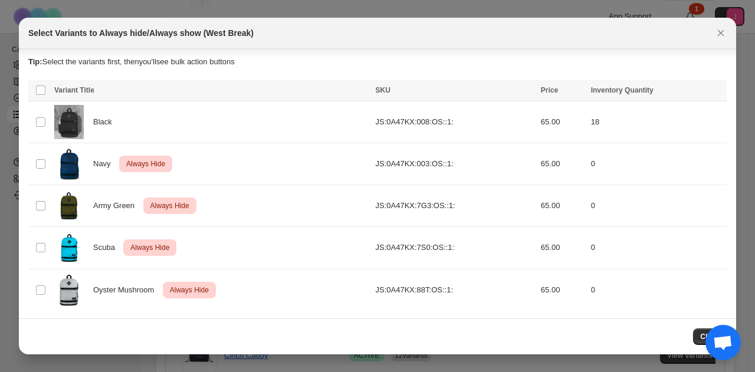
click at [731, 28] on div "Select Variants to Always hide/Always show (West Break)" at bounding box center [378, 33] width 718 height 31
click at [723, 36] on icon "Close" at bounding box center [721, 33] width 12 height 12
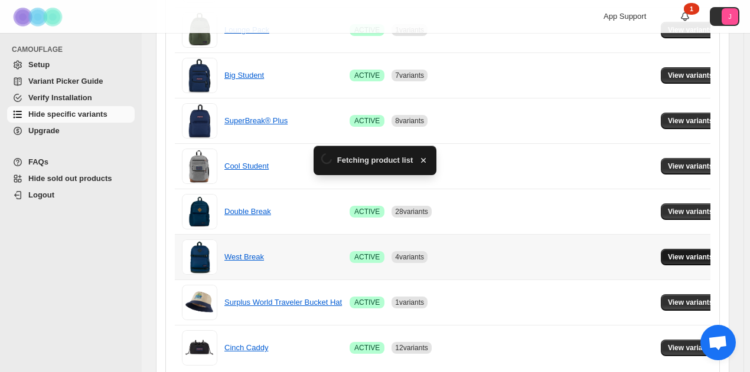
scroll to position [882, 0]
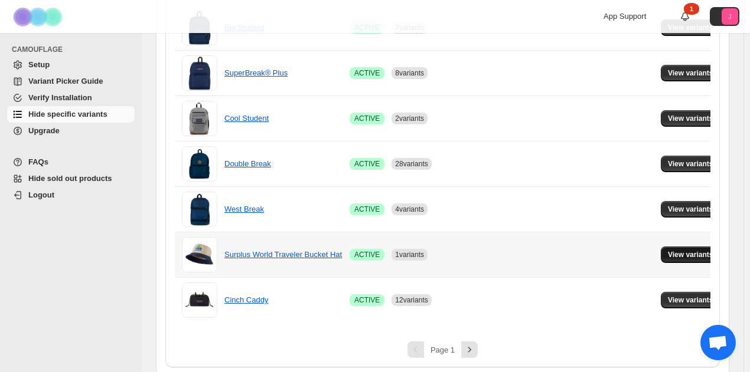
click at [696, 256] on button "View variants" at bounding box center [690, 255] width 60 height 17
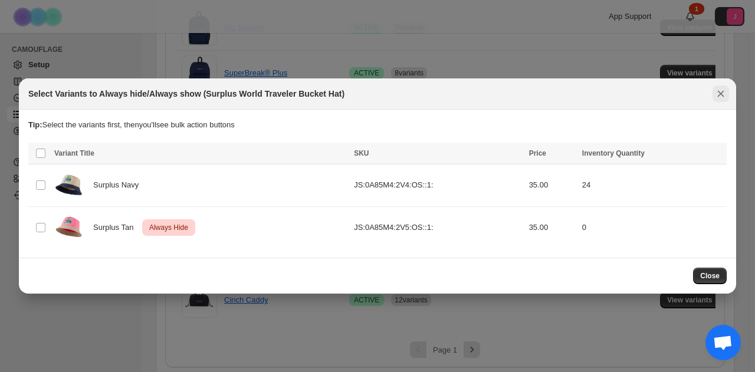
click at [715, 97] on button "Close" at bounding box center [721, 94] width 17 height 17
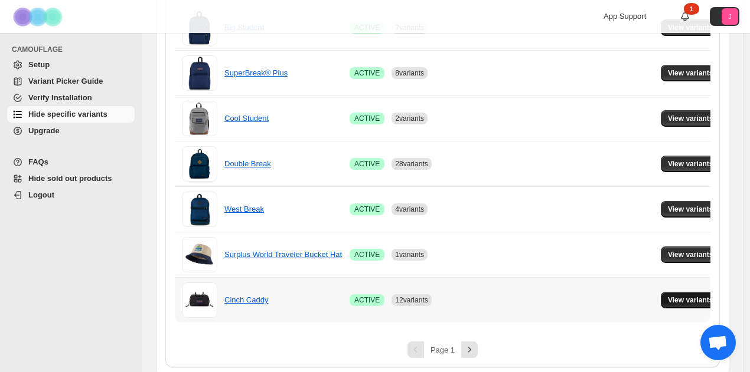
click at [699, 301] on button "View variants" at bounding box center [690, 300] width 60 height 17
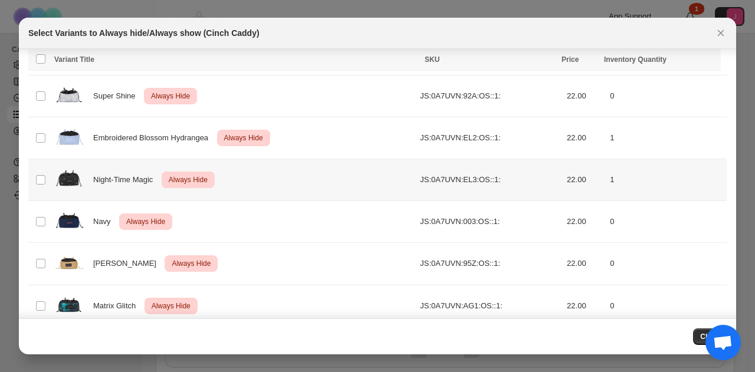
scroll to position [336, 0]
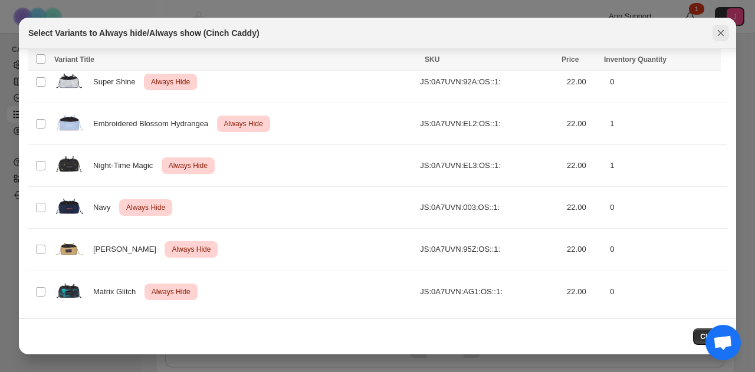
click at [727, 38] on button "Close" at bounding box center [721, 33] width 17 height 17
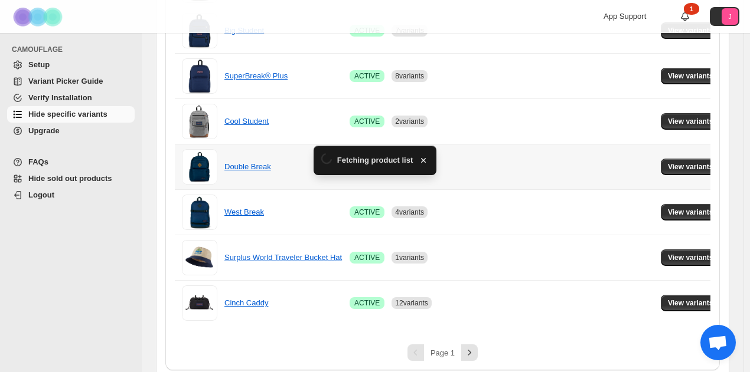
scroll to position [882, 0]
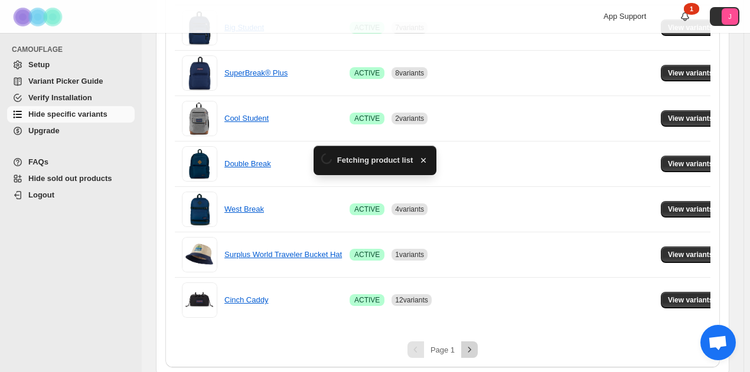
click at [477, 351] on button "Next" at bounding box center [469, 350] width 17 height 17
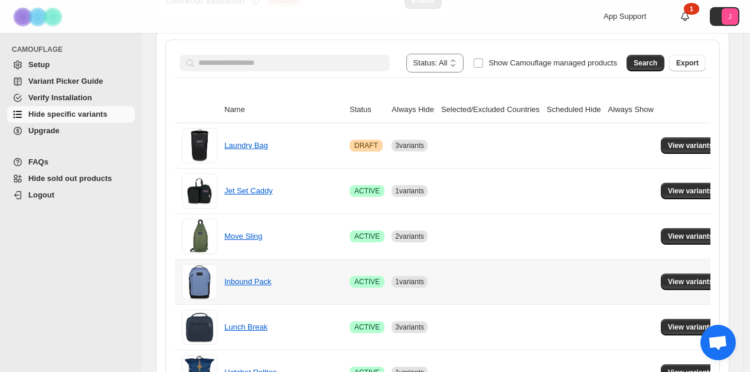
scroll to position [148, 0]
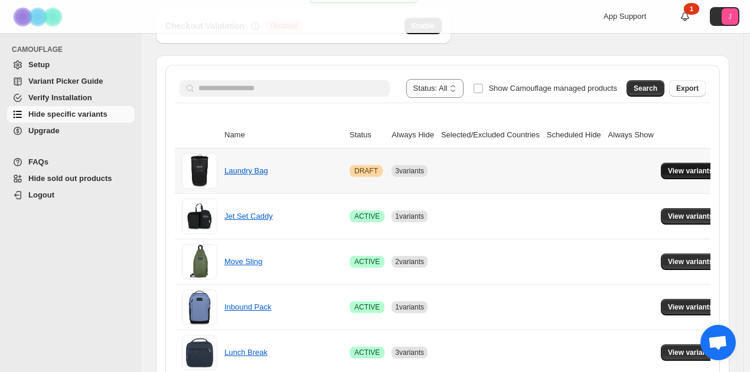
click at [667, 166] on span "View variants" at bounding box center [689, 170] width 45 height 9
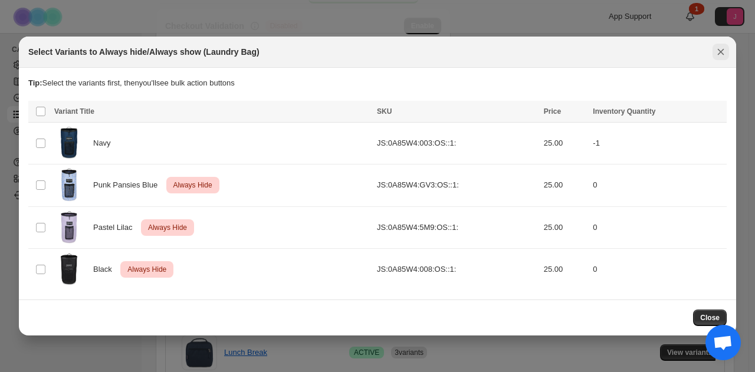
click at [723, 55] on icon "Close" at bounding box center [721, 52] width 6 height 6
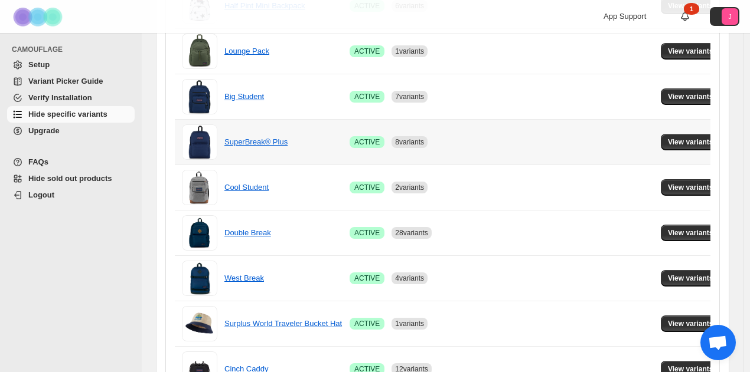
scroll to position [882, 0]
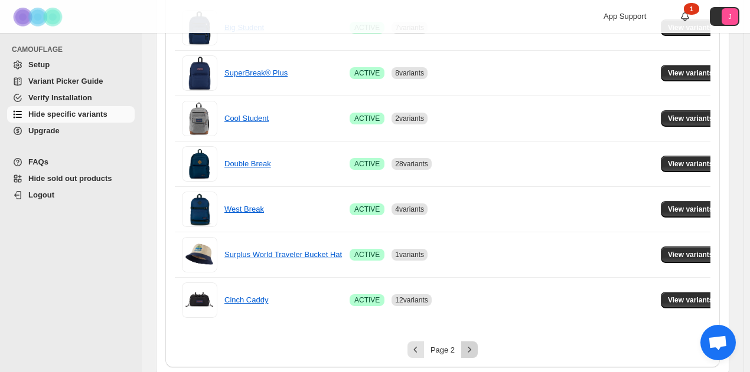
click at [471, 347] on icon "Next" at bounding box center [469, 349] width 3 height 5
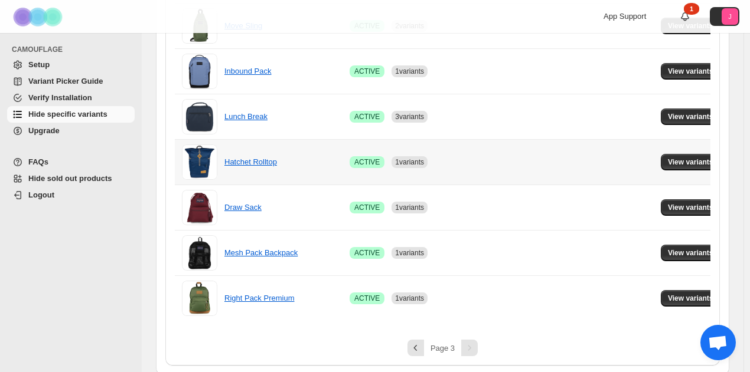
scroll to position [148, 0]
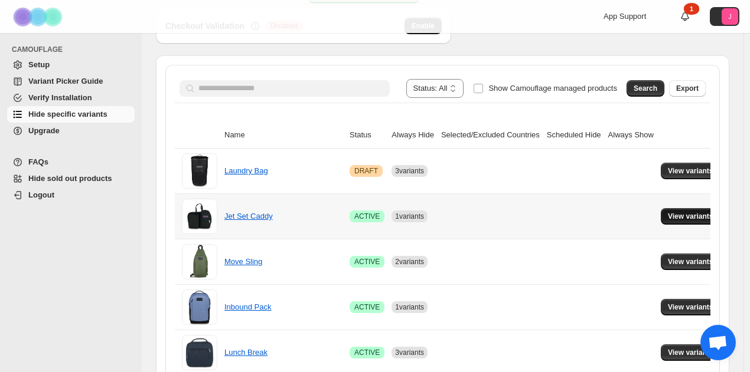
click at [680, 212] on span "View variants" at bounding box center [689, 216] width 45 height 9
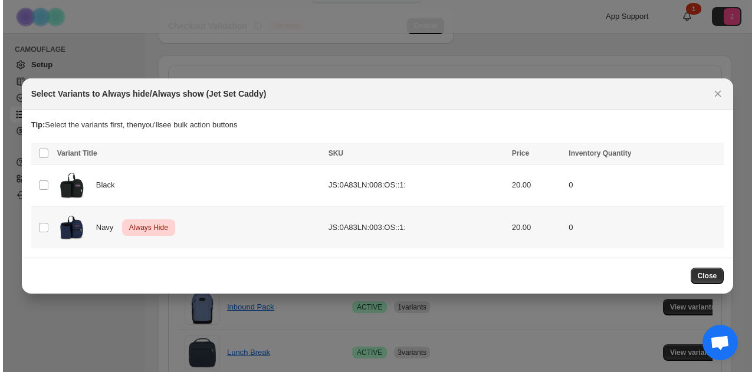
scroll to position [0, 0]
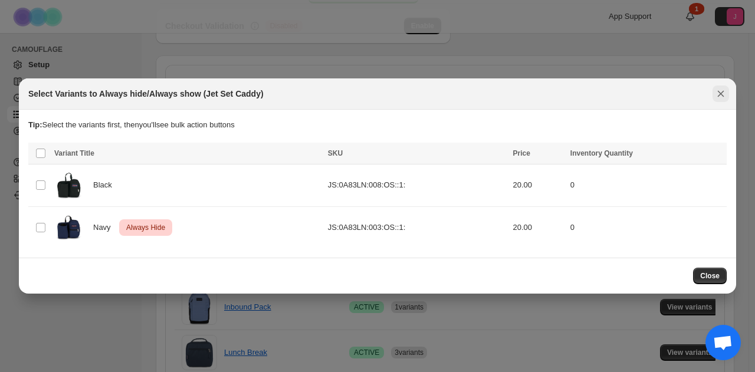
click at [725, 94] on icon "Close" at bounding box center [721, 94] width 12 height 12
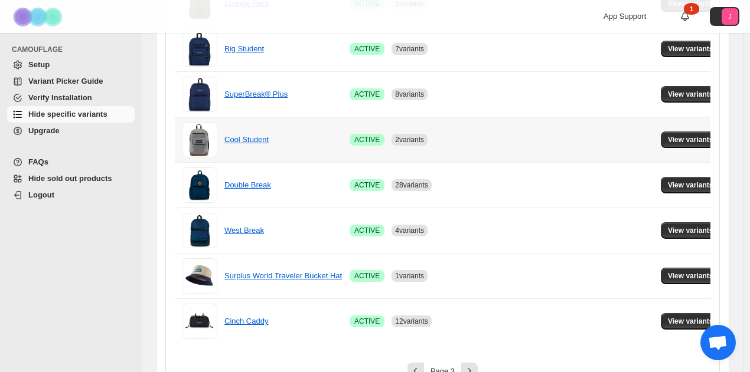
scroll to position [882, 0]
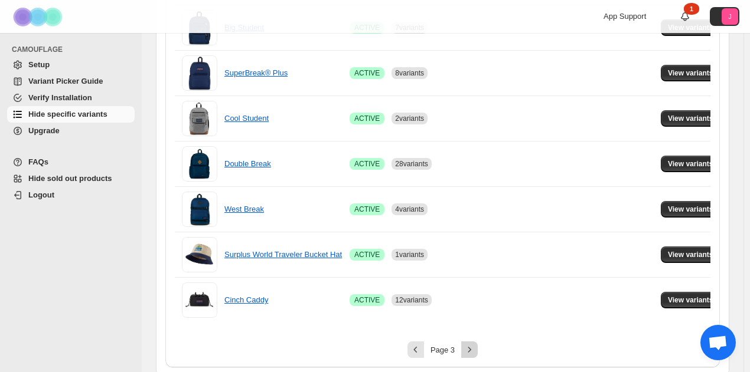
click at [474, 347] on icon "Next" at bounding box center [469, 350] width 12 height 12
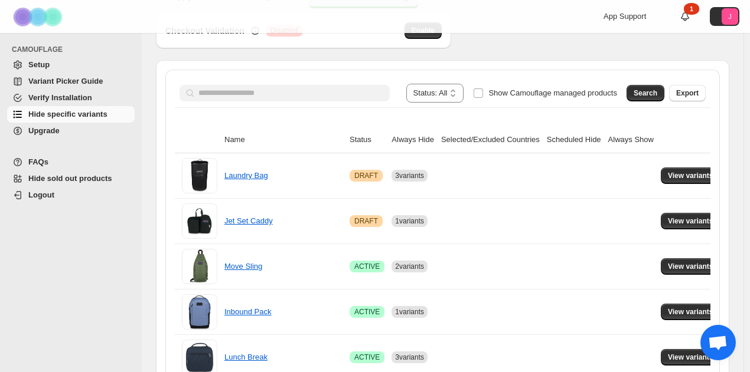
scroll to position [207, 0]
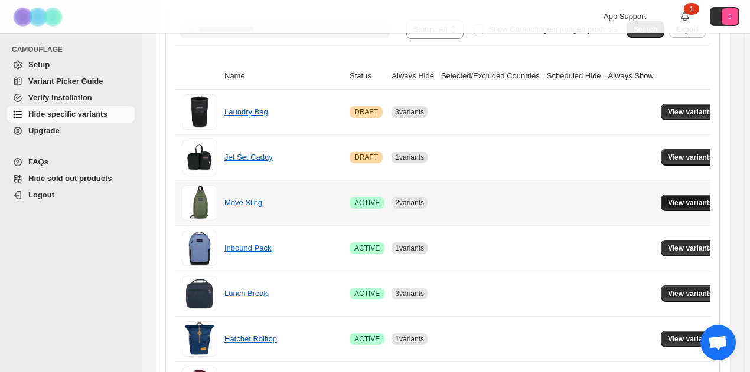
click at [676, 207] on button "View variants" at bounding box center [690, 203] width 60 height 17
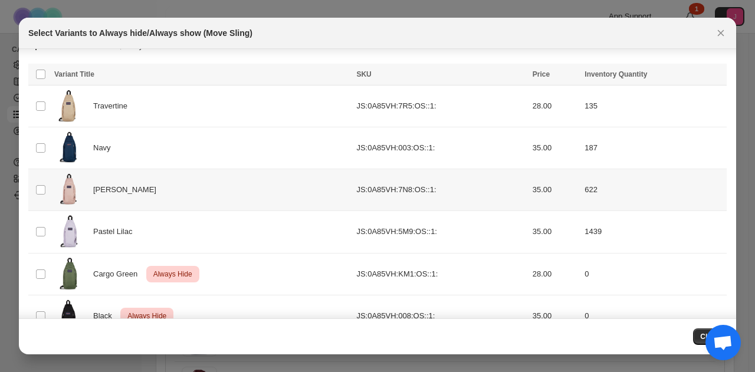
scroll to position [26, 0]
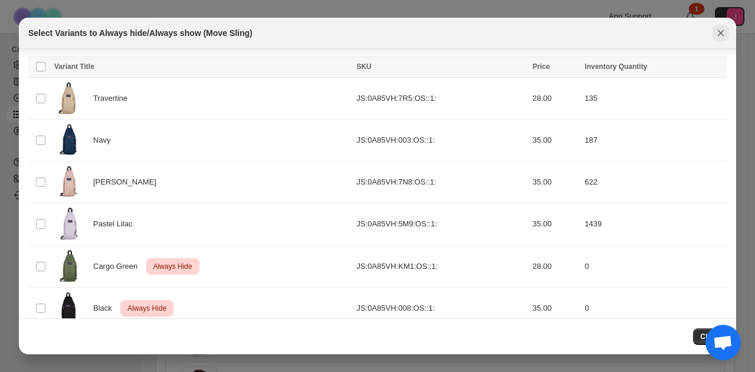
click at [719, 30] on icon "Close" at bounding box center [721, 33] width 12 height 12
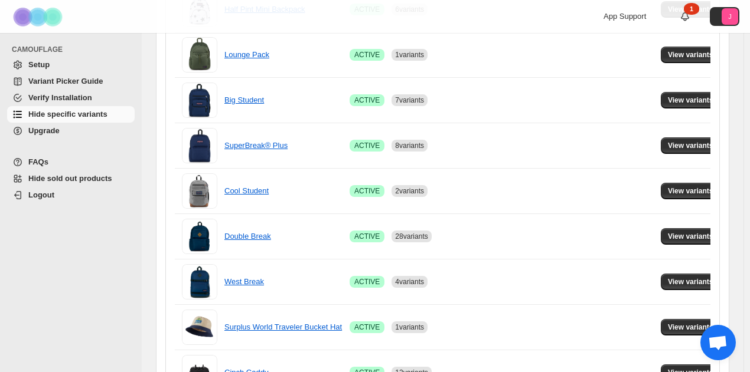
scroll to position [882, 0]
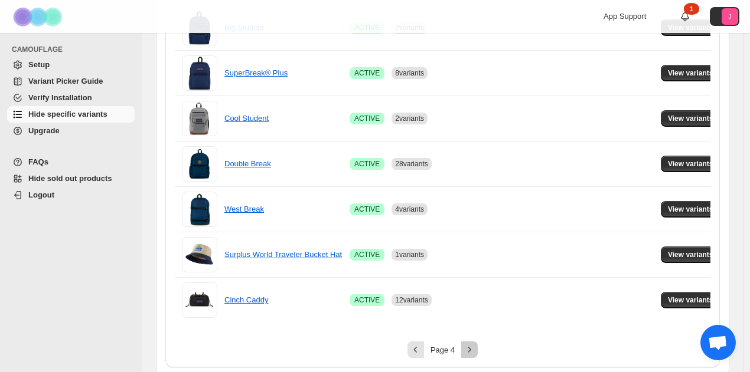
click at [465, 345] on button "Next" at bounding box center [469, 350] width 17 height 17
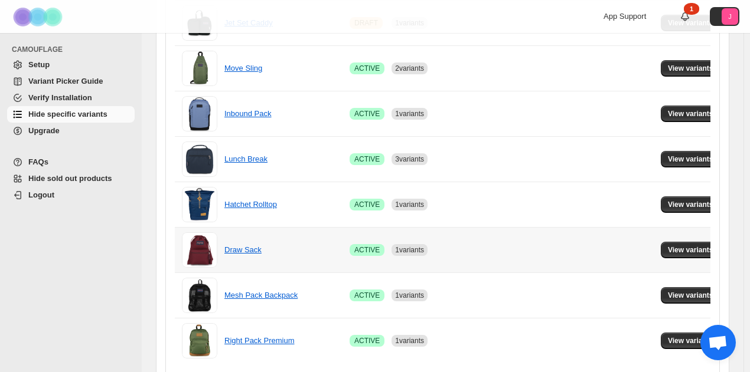
scroll to position [325, 0]
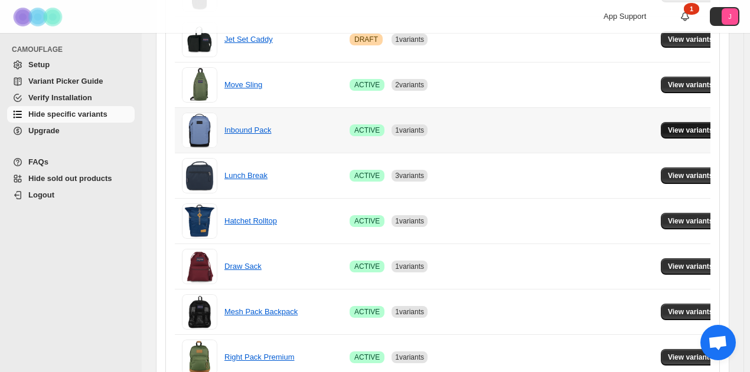
click at [660, 136] on button "View variants" at bounding box center [690, 130] width 60 height 17
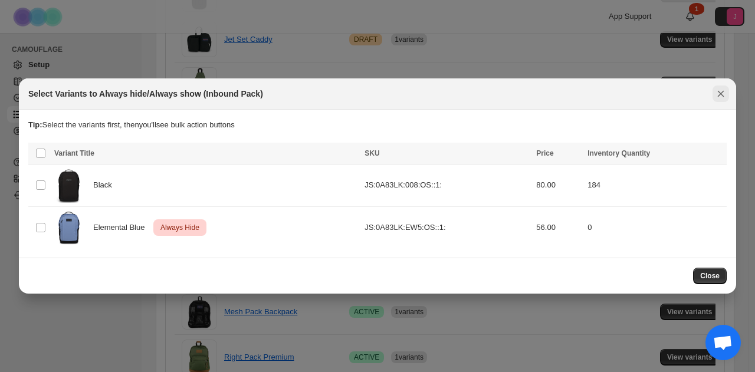
click at [720, 90] on icon "Close" at bounding box center [721, 94] width 12 height 12
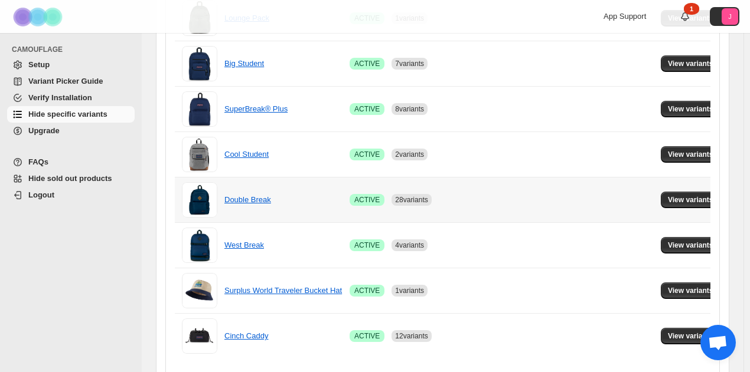
scroll to position [882, 0]
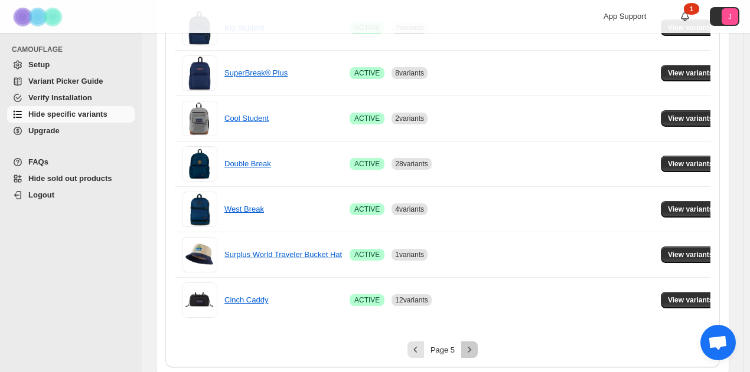
click at [469, 344] on icon "Next" at bounding box center [469, 350] width 12 height 12
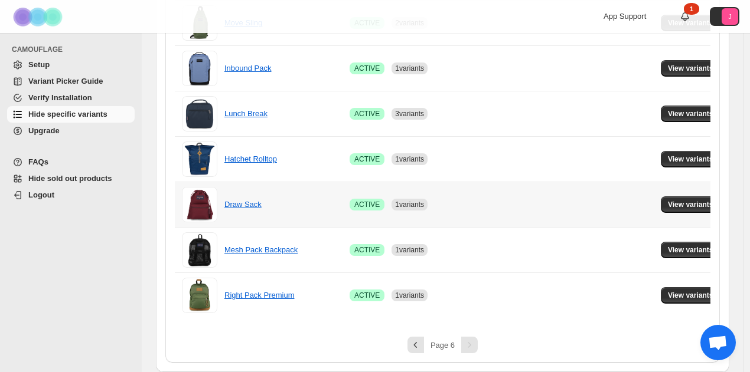
scroll to position [384, 0]
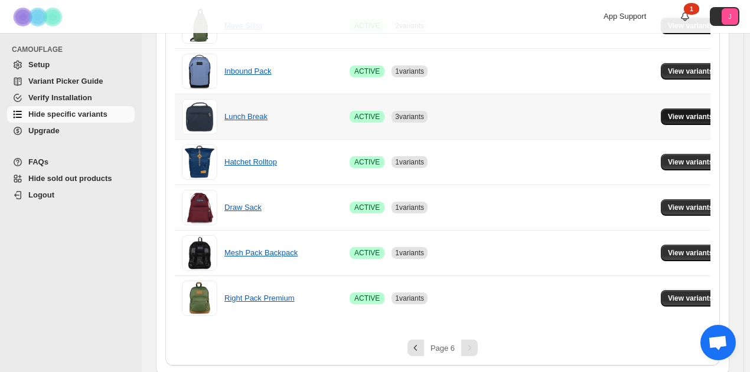
click at [675, 118] on span "View variants" at bounding box center [689, 116] width 45 height 9
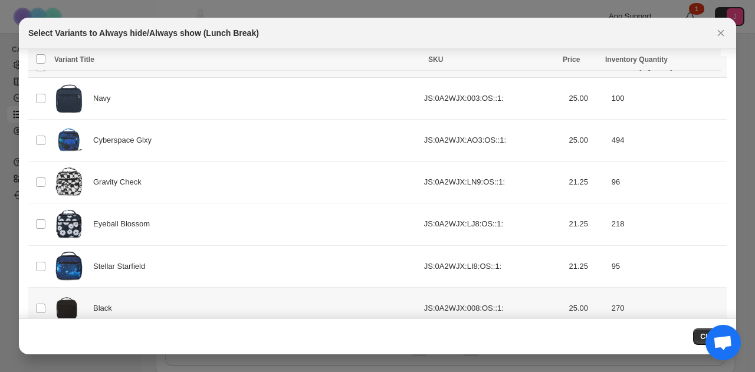
scroll to position [0, 0]
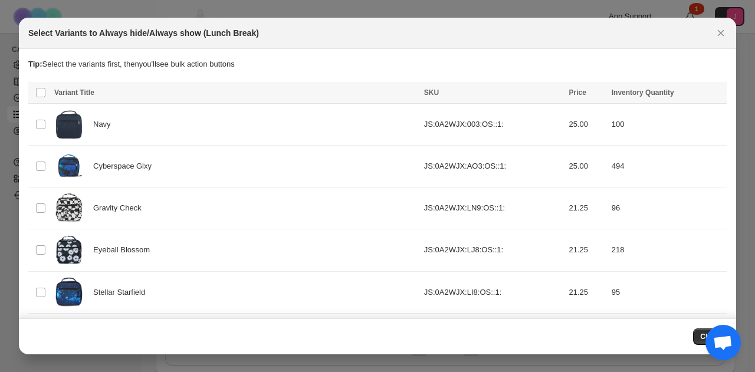
click at [724, 32] on icon "Close" at bounding box center [721, 33] width 12 height 12
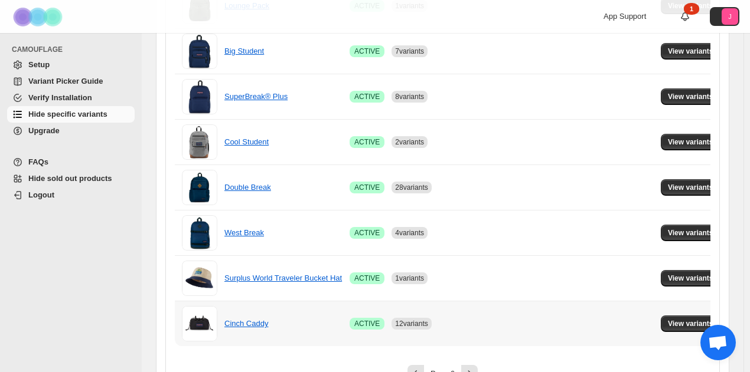
scroll to position [882, 0]
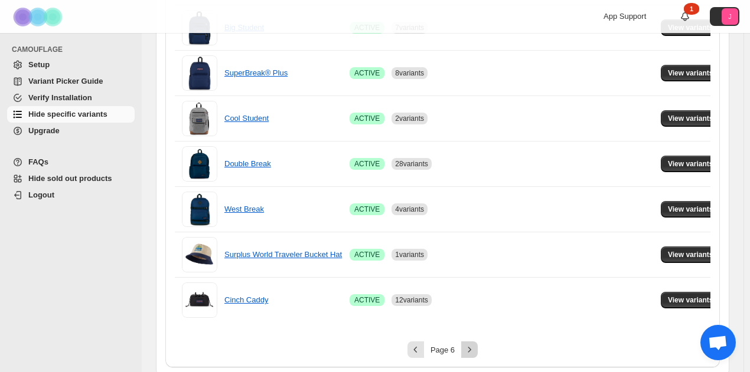
click at [474, 342] on button "Next" at bounding box center [469, 350] width 17 height 17
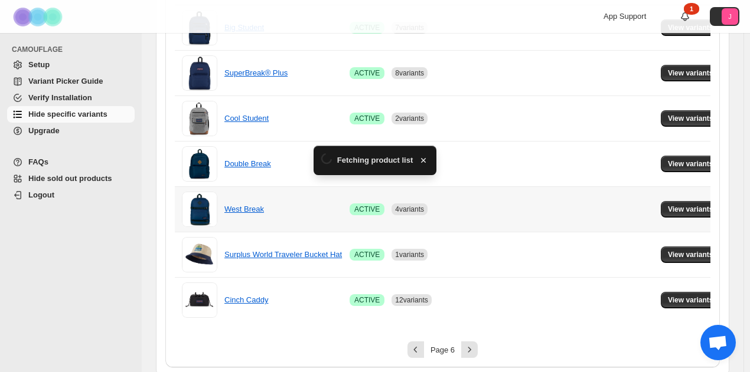
scroll to position [384, 0]
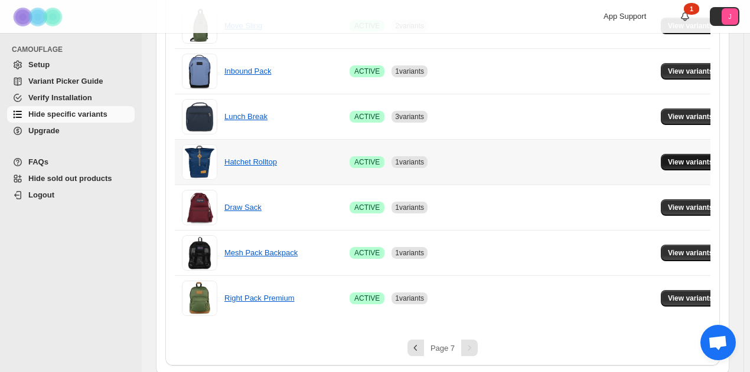
click at [689, 158] on span "View variants" at bounding box center [689, 162] width 45 height 9
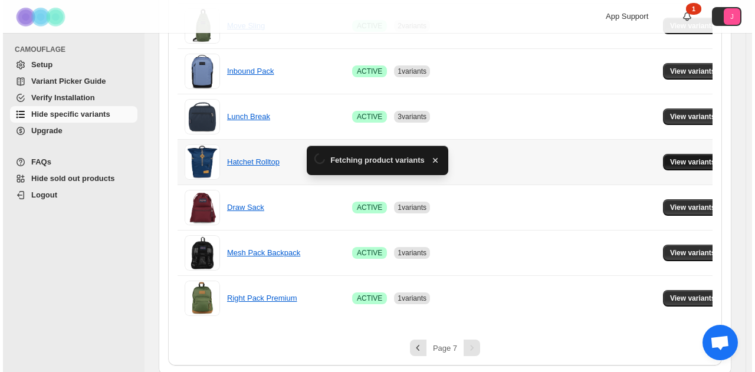
scroll to position [0, 0]
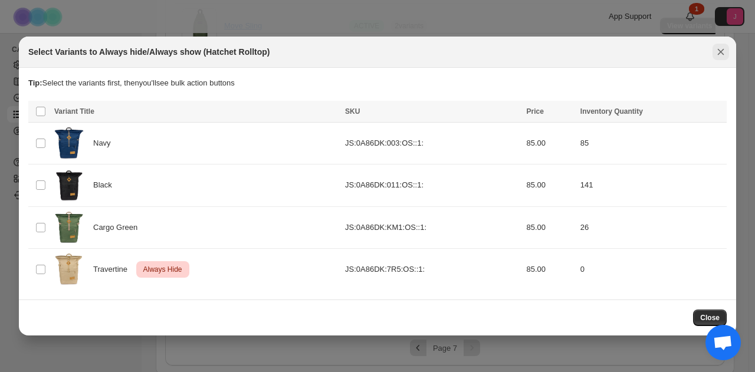
click at [722, 51] on icon "Close" at bounding box center [721, 52] width 6 height 6
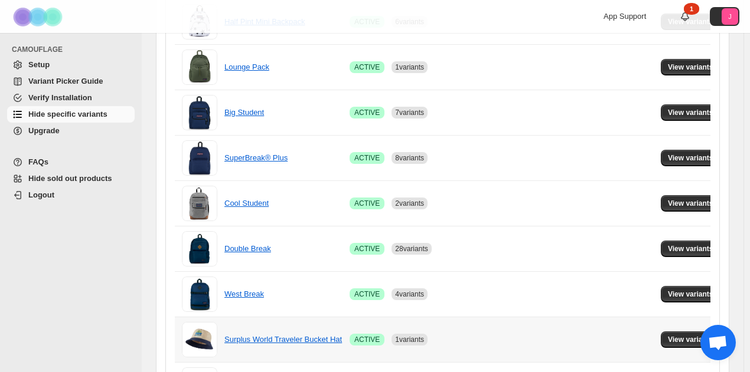
scroll to position [882, 0]
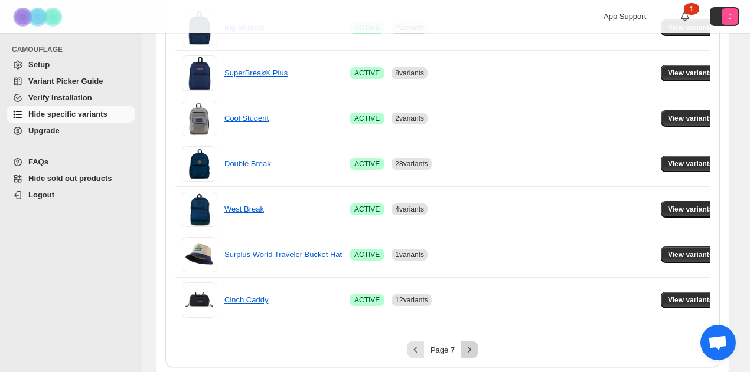
click at [472, 344] on icon "Next" at bounding box center [469, 350] width 12 height 12
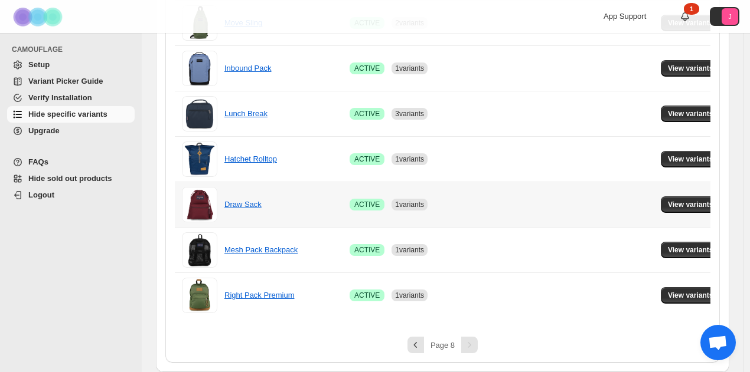
scroll to position [384, 0]
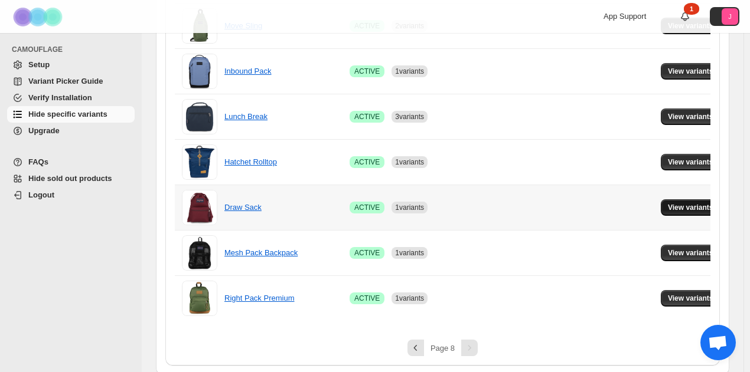
click at [695, 205] on span "View variants" at bounding box center [689, 207] width 45 height 9
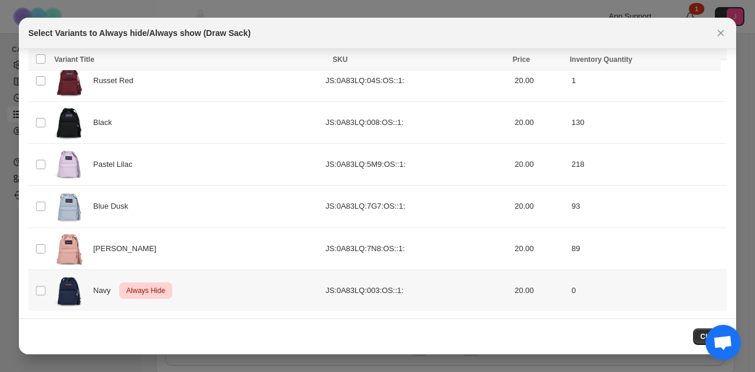
scroll to position [0, 0]
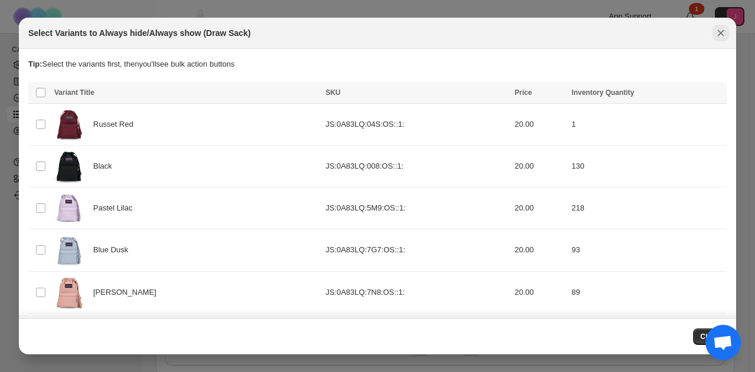
click at [726, 32] on icon "Close" at bounding box center [721, 33] width 12 height 12
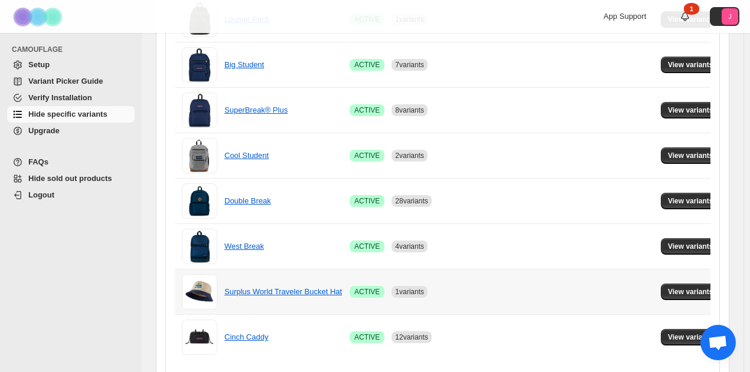
scroll to position [882, 0]
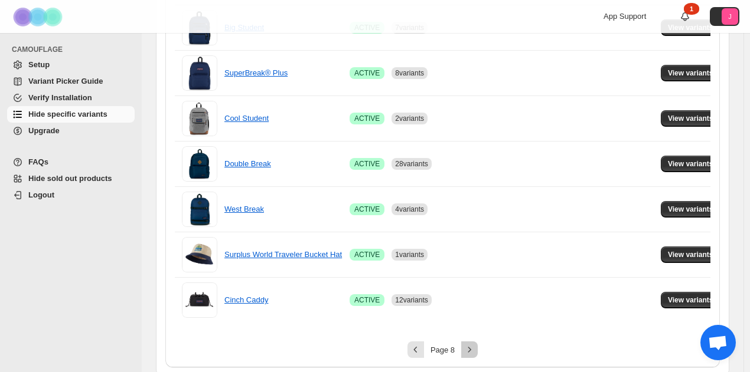
click at [471, 342] on button "Next" at bounding box center [469, 350] width 17 height 17
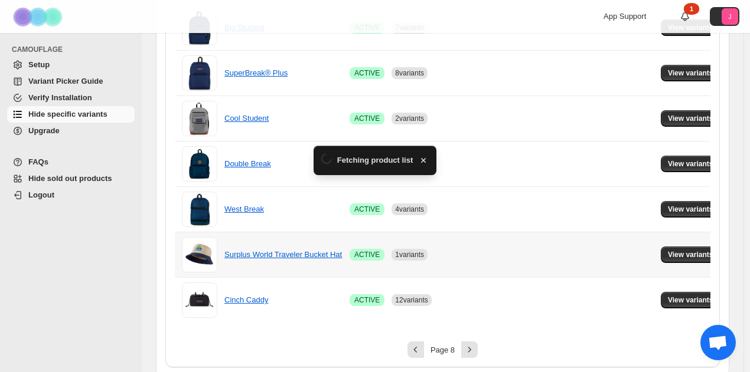
scroll to position [384, 0]
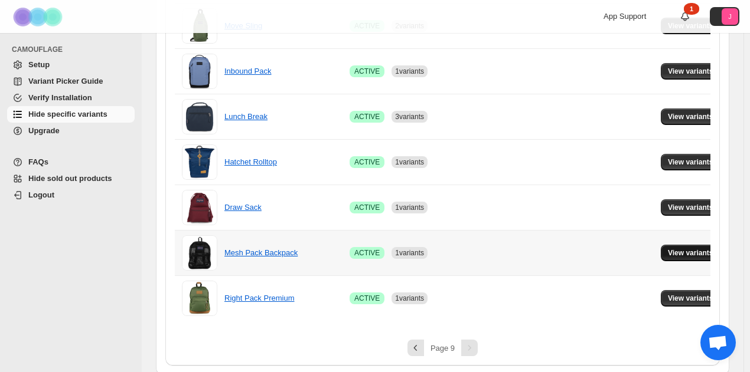
click at [681, 250] on span "View variants" at bounding box center [689, 252] width 45 height 9
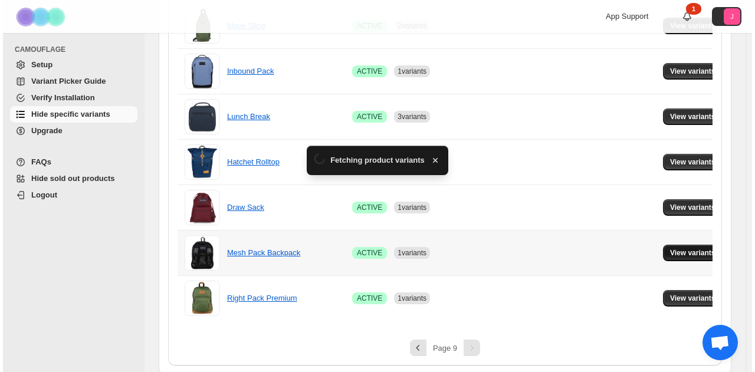
scroll to position [0, 0]
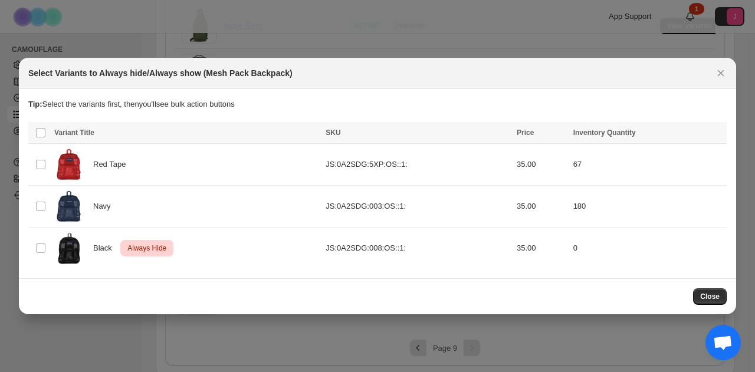
click at [726, 86] on div "Select Variants to Always hide/Always show (Mesh Pack Backpack)" at bounding box center [378, 73] width 718 height 31
click at [722, 78] on icon "Close" at bounding box center [721, 73] width 12 height 12
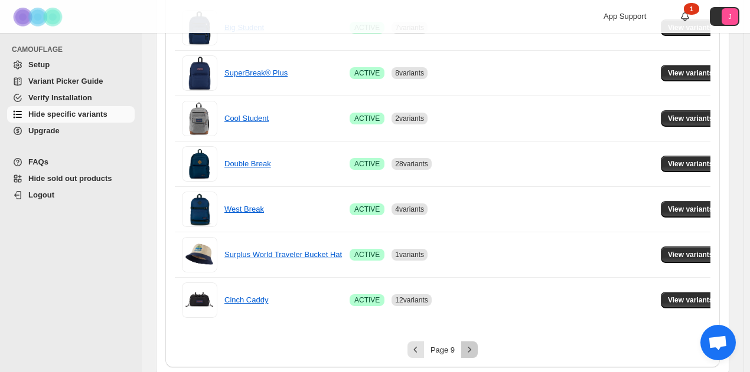
click at [472, 342] on button "Next" at bounding box center [469, 350] width 17 height 17
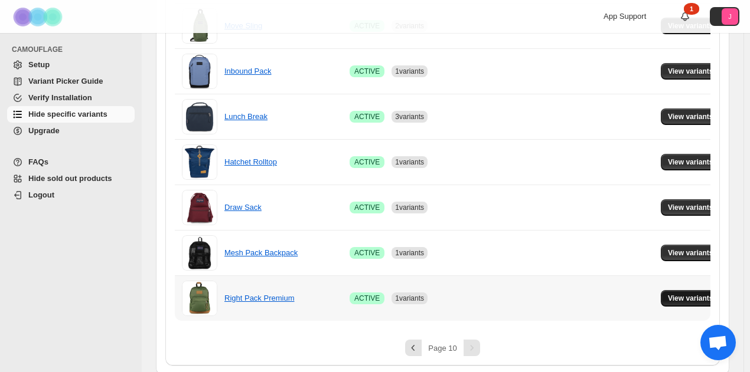
click at [667, 298] on span "View variants" at bounding box center [689, 298] width 45 height 9
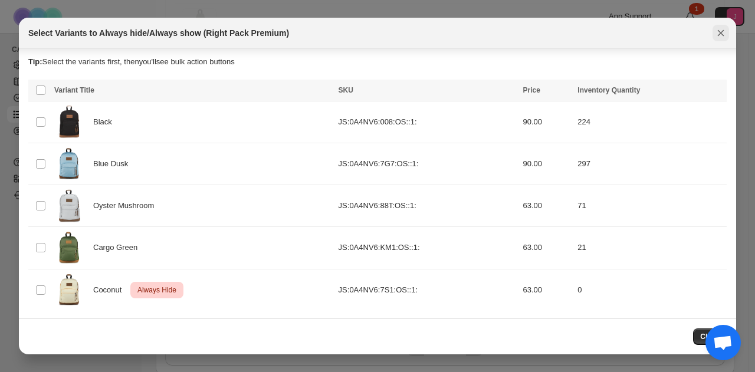
click at [723, 31] on icon "Close" at bounding box center [721, 33] width 6 height 6
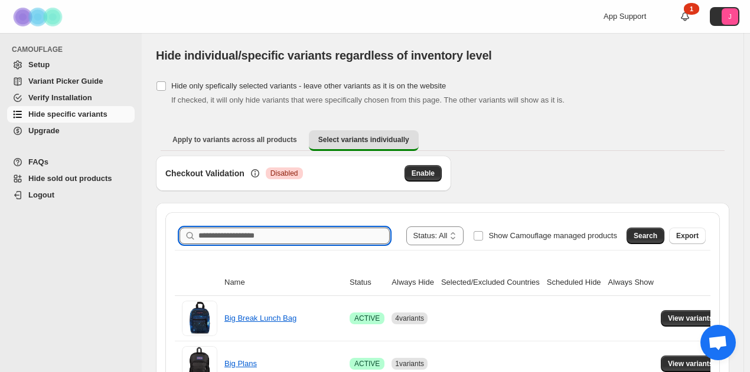
click at [364, 244] on input "Search product name" at bounding box center [293, 236] width 191 height 17
type input "*********"
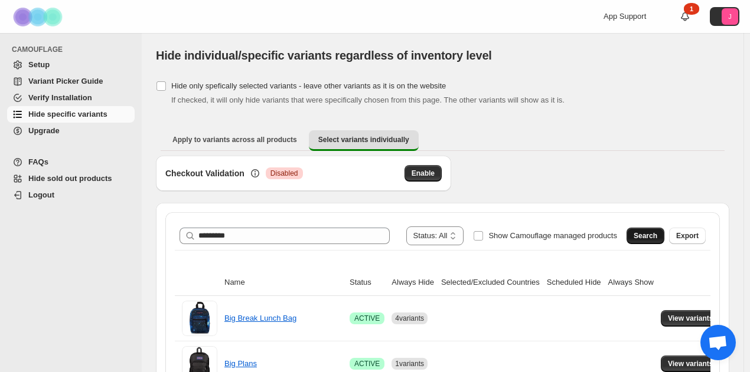
click at [657, 233] on span "Search" at bounding box center [645, 235] width 24 height 9
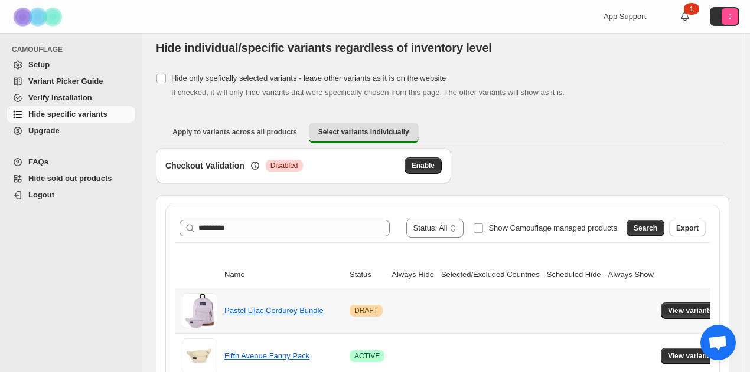
scroll to position [67, 0]
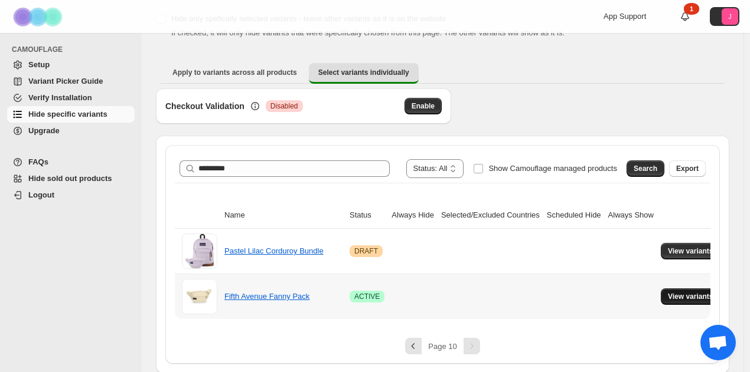
click at [668, 292] on span "View variants" at bounding box center [689, 296] width 45 height 9
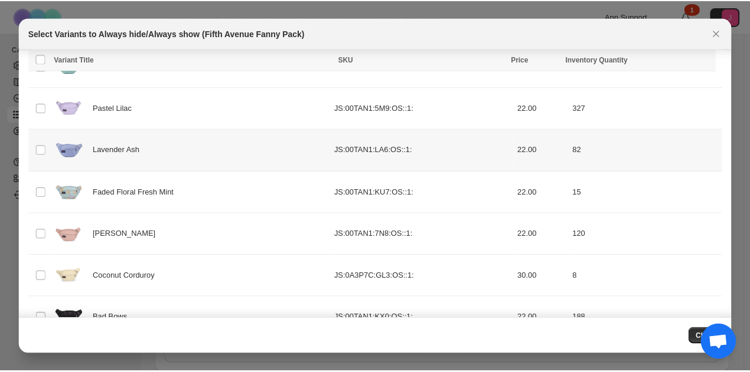
scroll to position [253, 0]
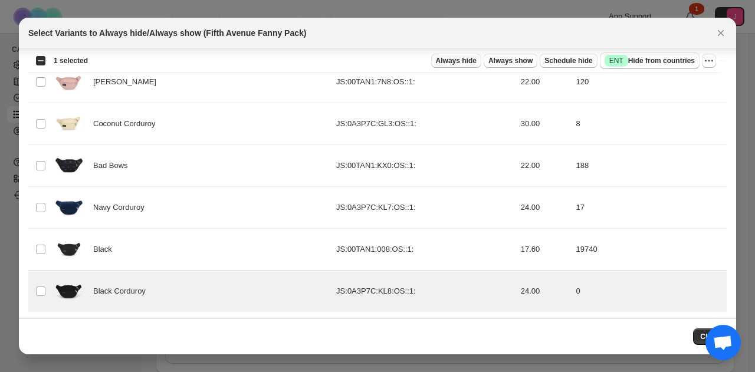
click at [463, 63] on span "Always hide" at bounding box center [456, 60] width 41 height 9
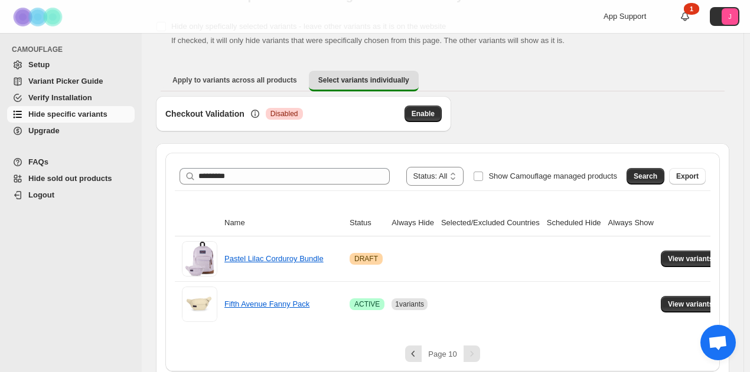
scroll to position [67, 0]
